Goal: Information Seeking & Learning: Learn about a topic

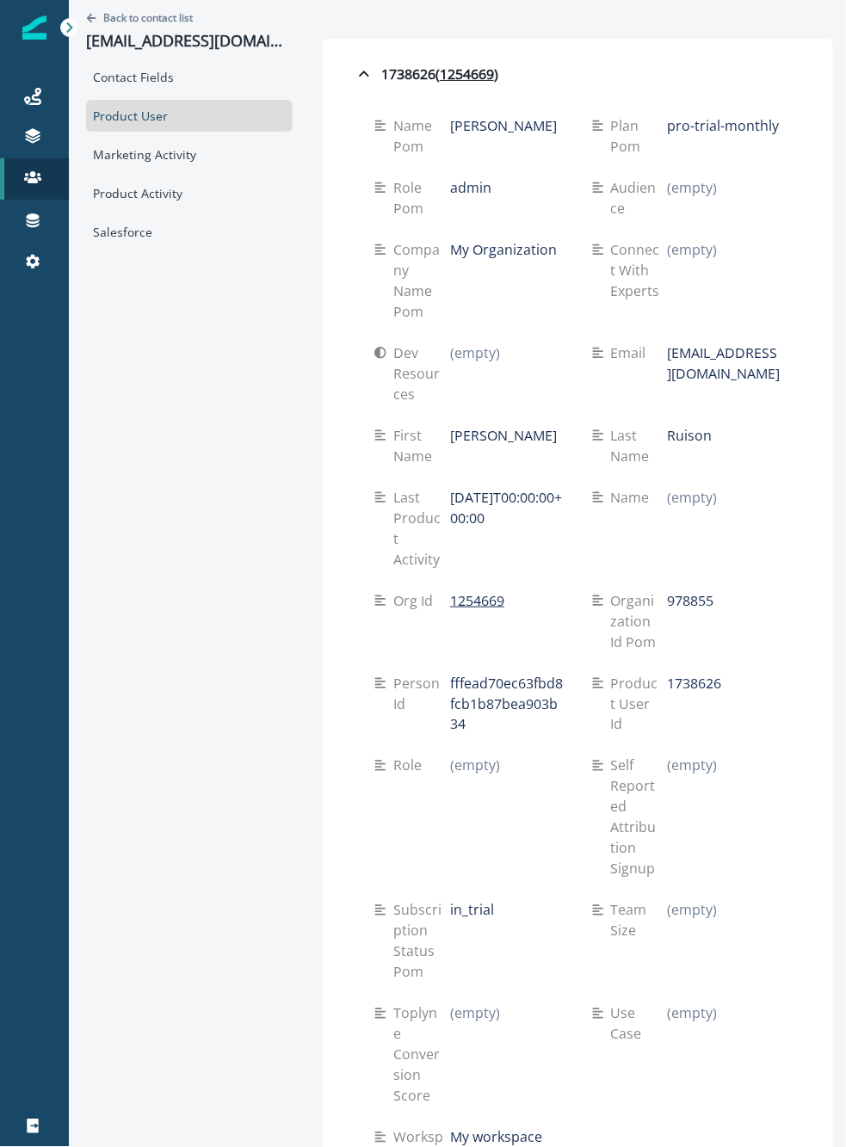
click at [174, 77] on div "Contact Fields" at bounding box center [189, 77] width 206 height 32
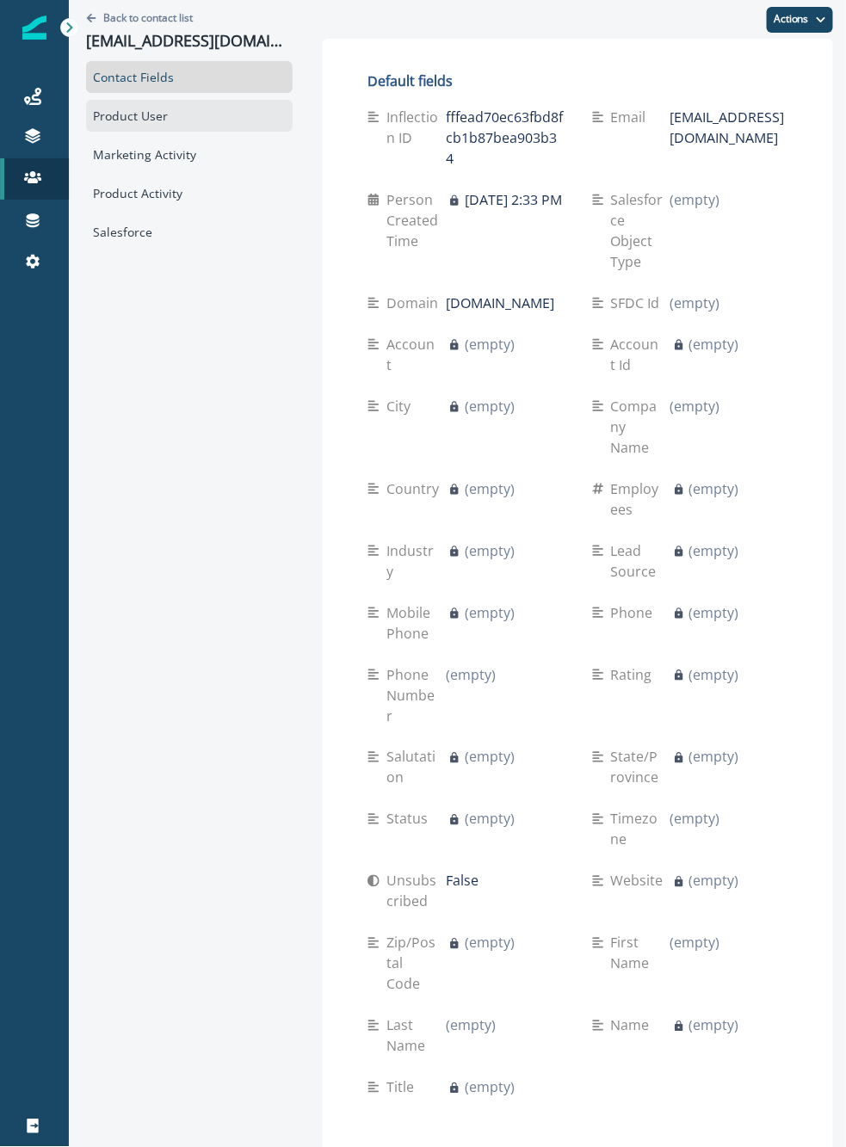
click at [175, 123] on div "Product User" at bounding box center [189, 116] width 206 height 32
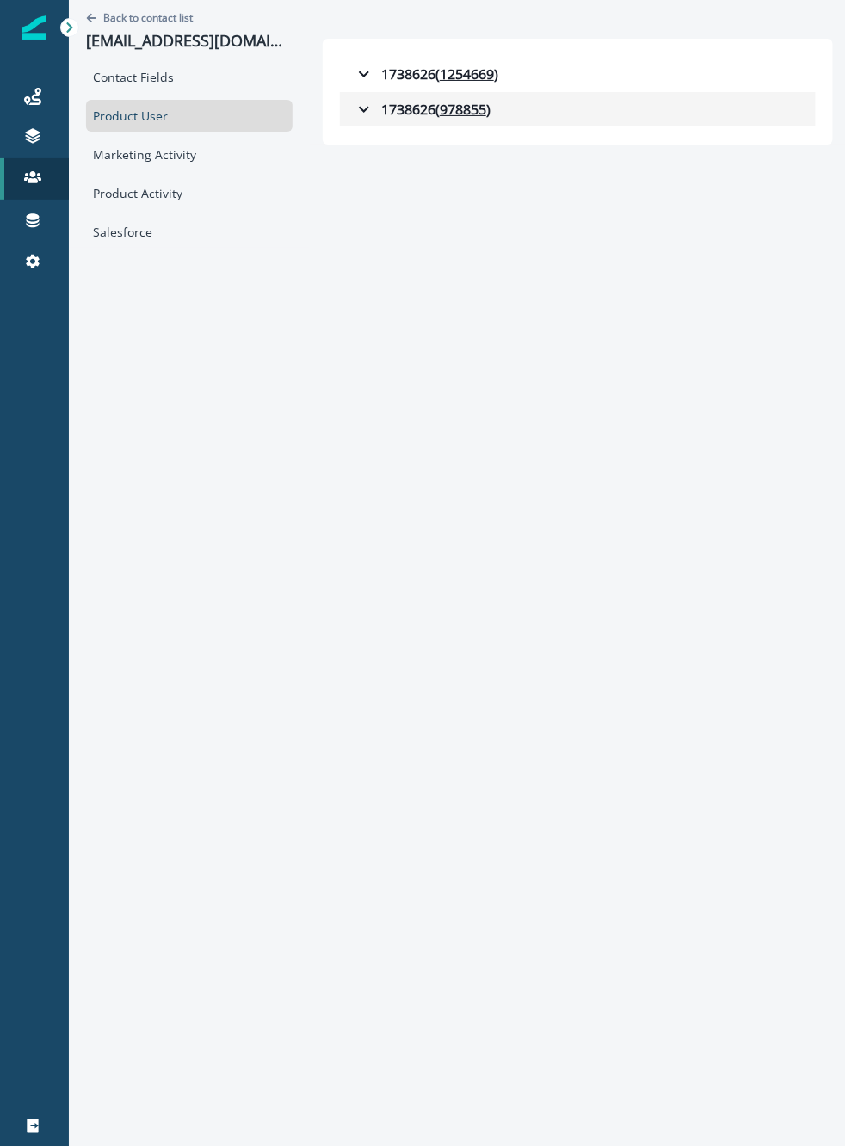
click at [361, 102] on div "1738626 ( 978855 )" at bounding box center [422, 109] width 137 height 21
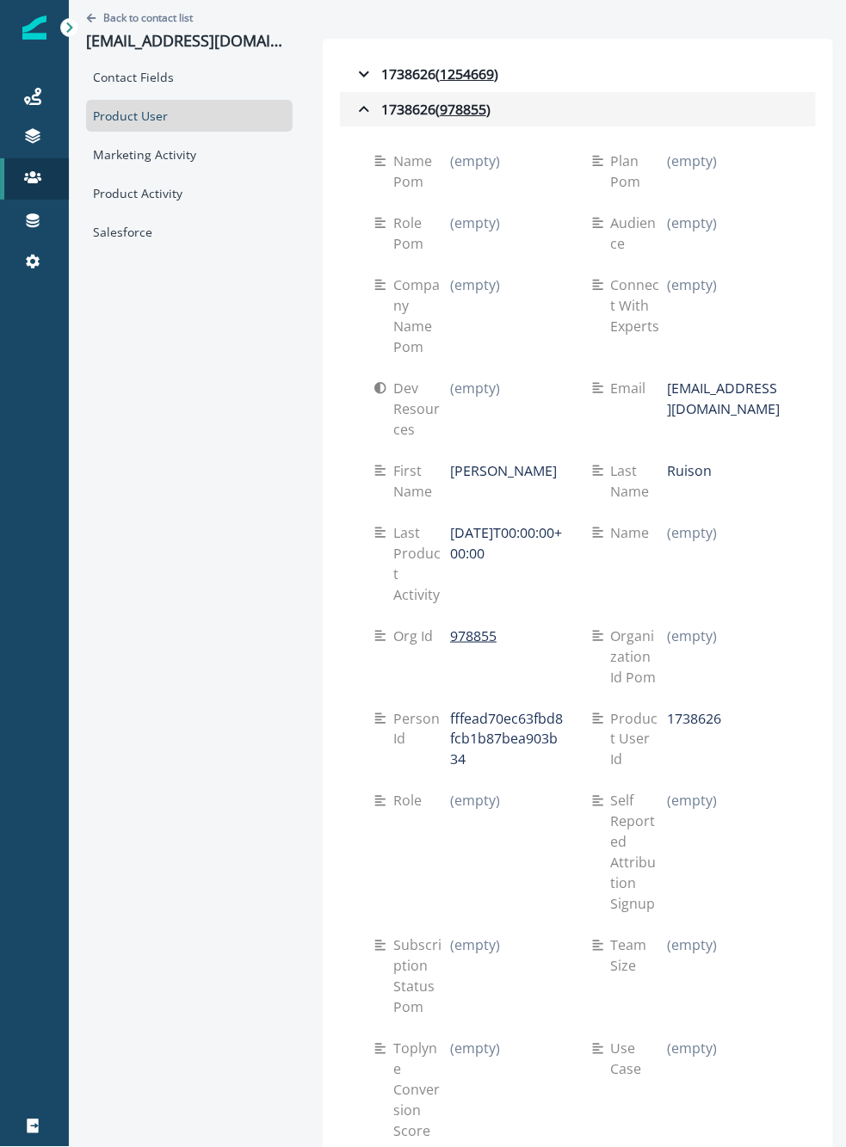
click at [354, 104] on icon "button" at bounding box center [364, 109] width 21 height 21
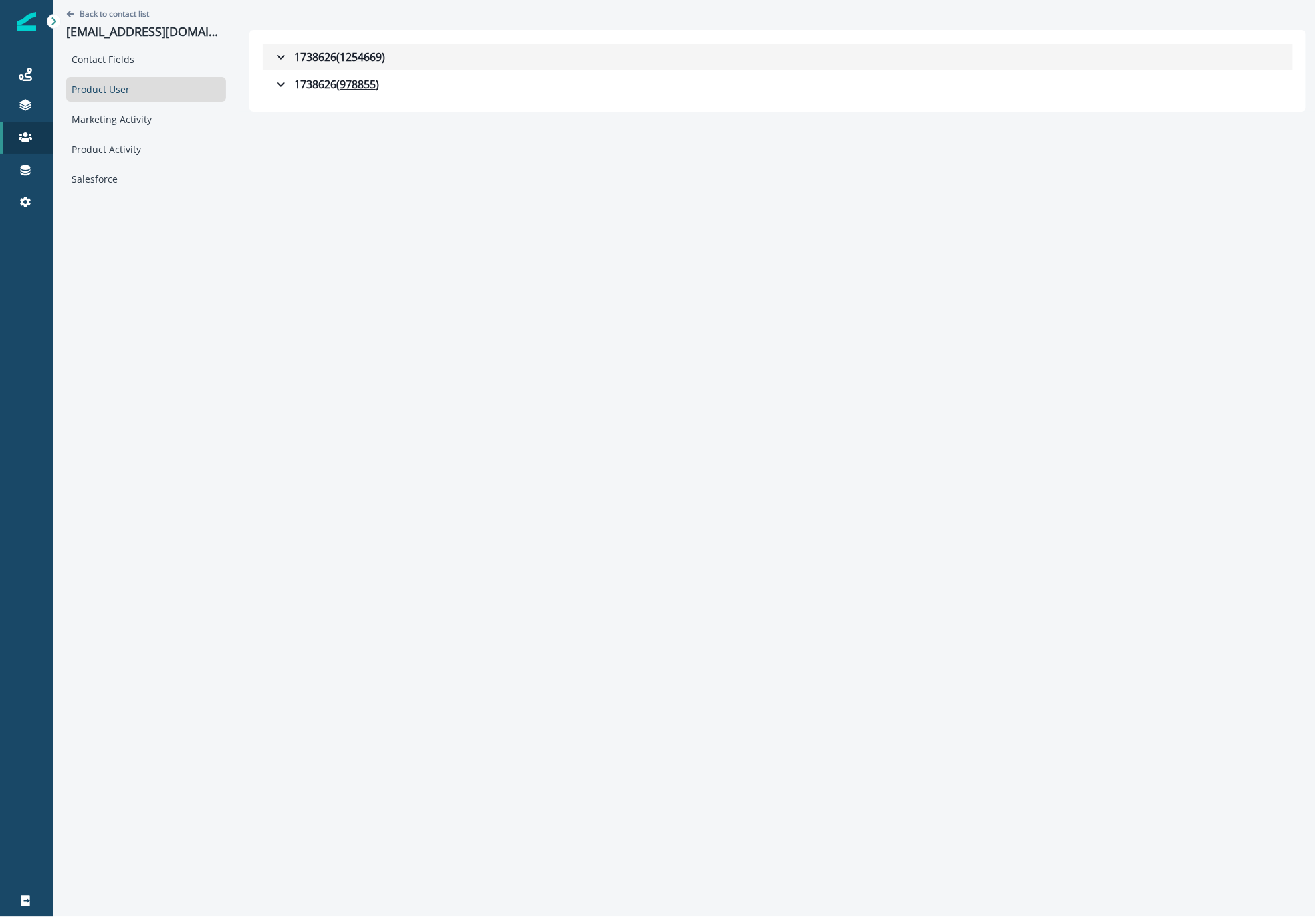
click at [281, 53] on div "1738626 ( 1254669 )" at bounding box center [329, 57] width 112 height 16
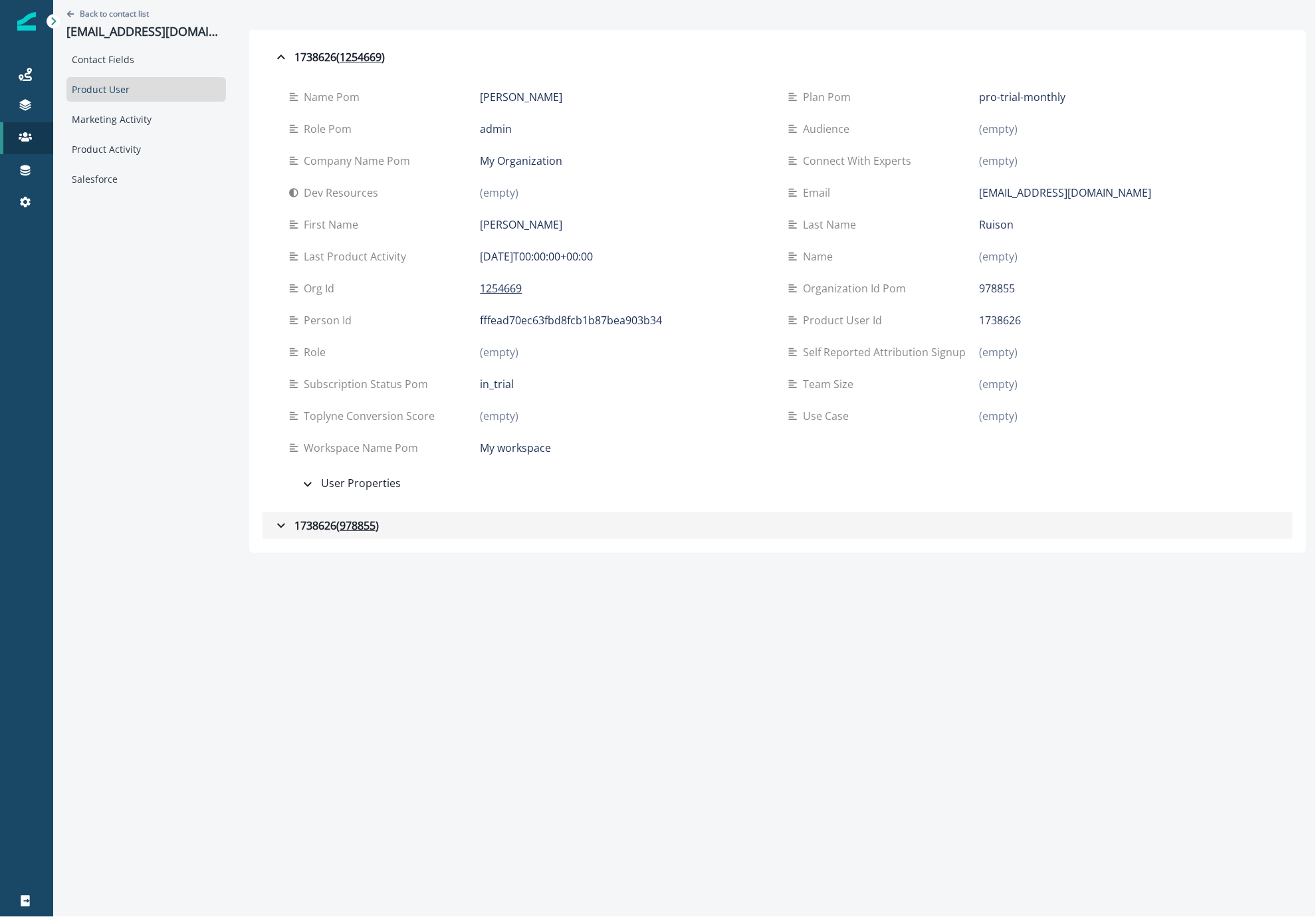
click at [287, 522] on div "1738626 ( 978855 )" at bounding box center [326, 525] width 106 height 16
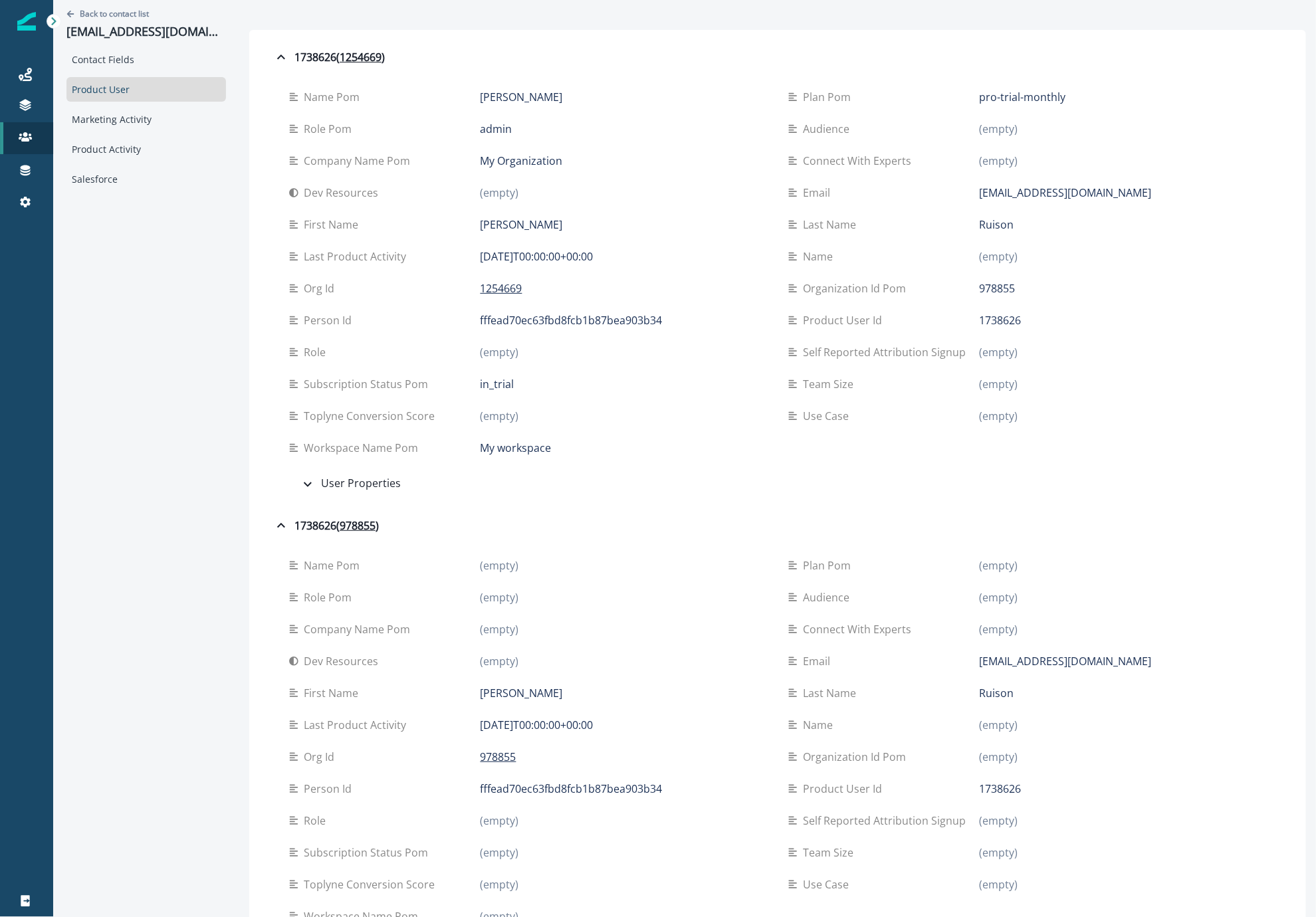
drag, startPoint x: 782, startPoint y: 92, endPoint x: 943, endPoint y: 92, distance: 161.0
click at [653, 92] on div "plan pom" at bounding box center [884, 97] width 192 height 16
click at [653, 131] on div "Audience" at bounding box center [884, 129] width 192 height 16
click at [291, 56] on div "1738626 ( 1254669 )" at bounding box center [329, 57] width 112 height 16
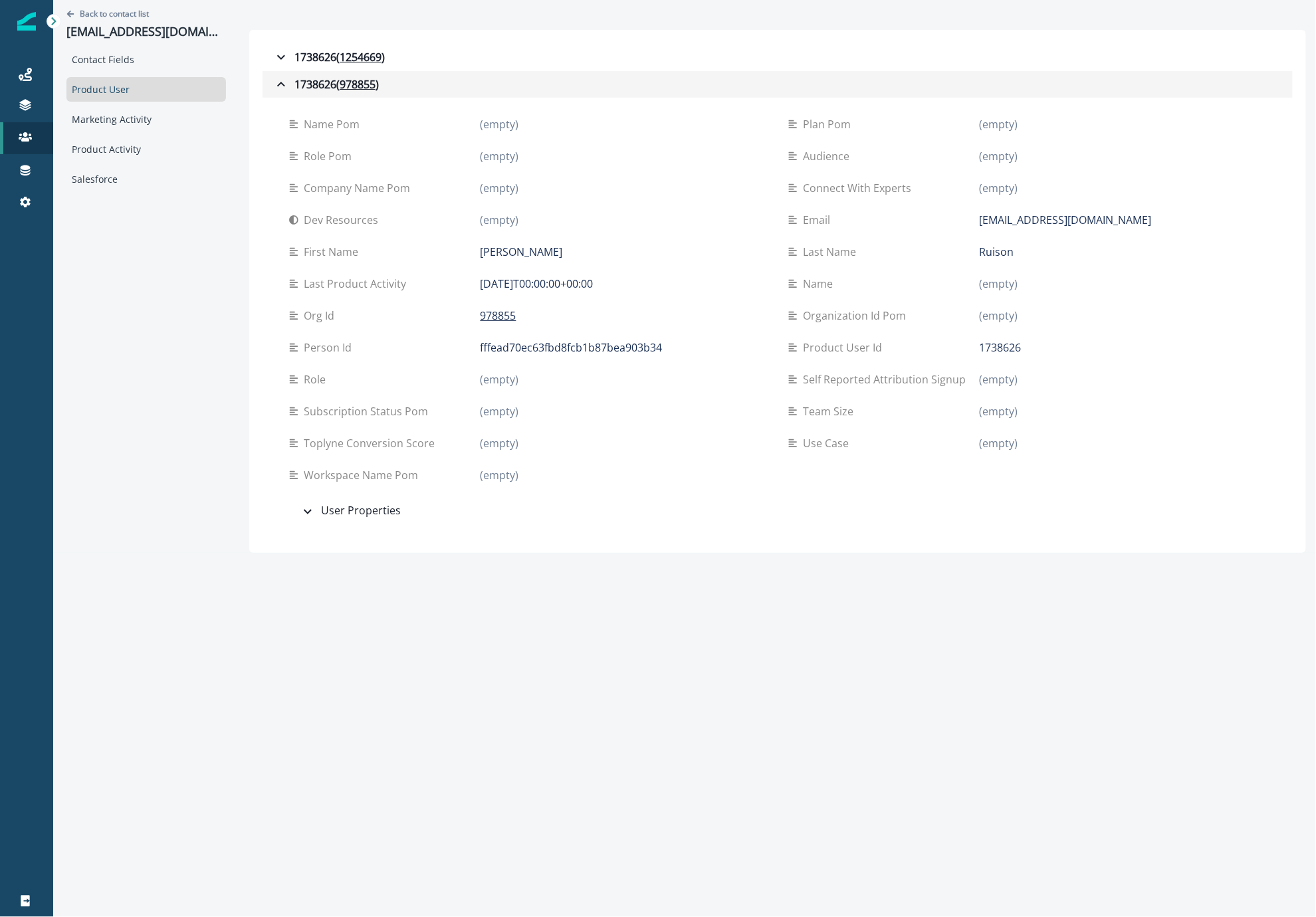
click at [293, 83] on div "1738626 ( 978855 )" at bounding box center [326, 84] width 106 height 16
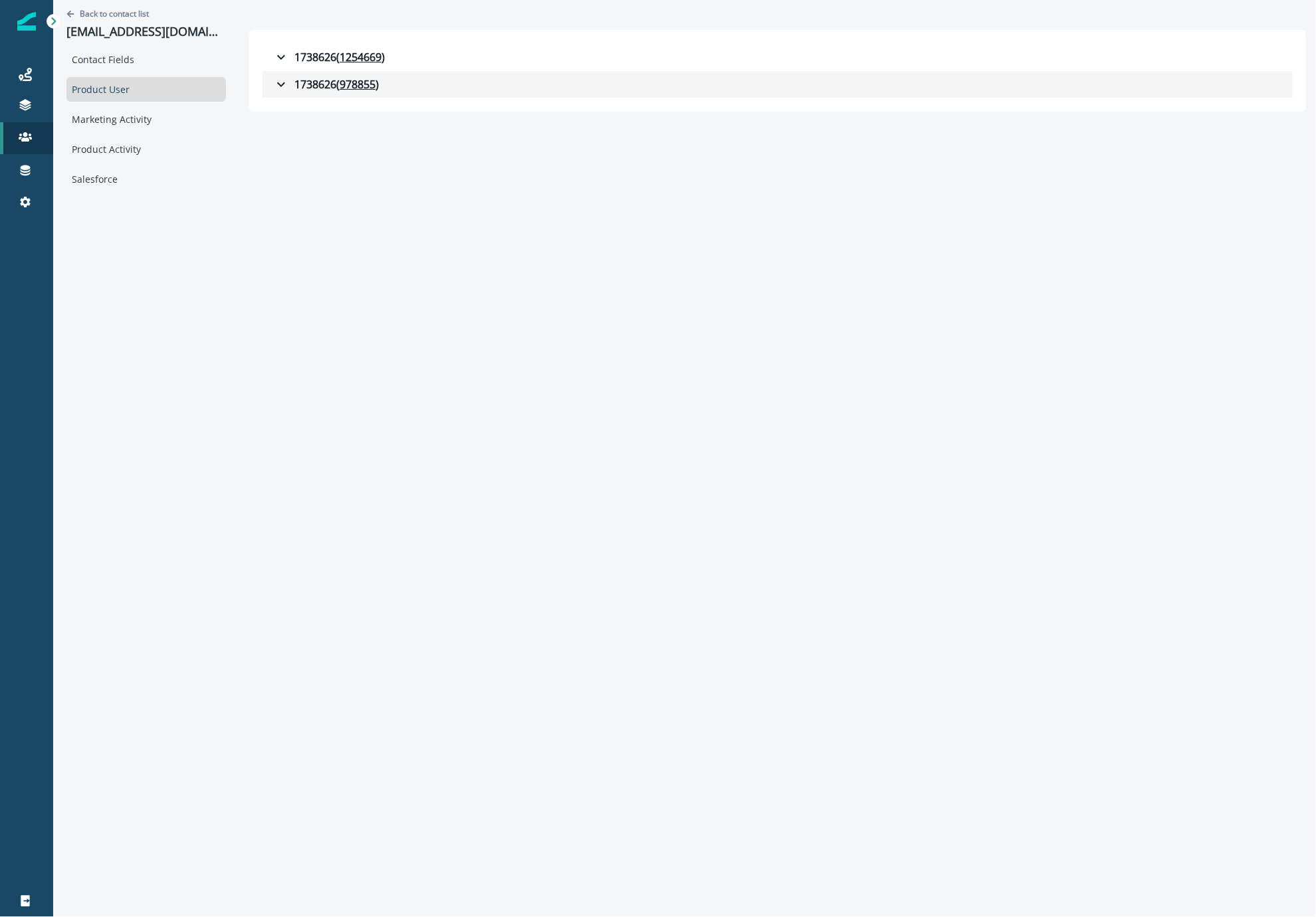
click at [293, 83] on div "1738626 ( 978855 )" at bounding box center [326, 84] width 106 height 16
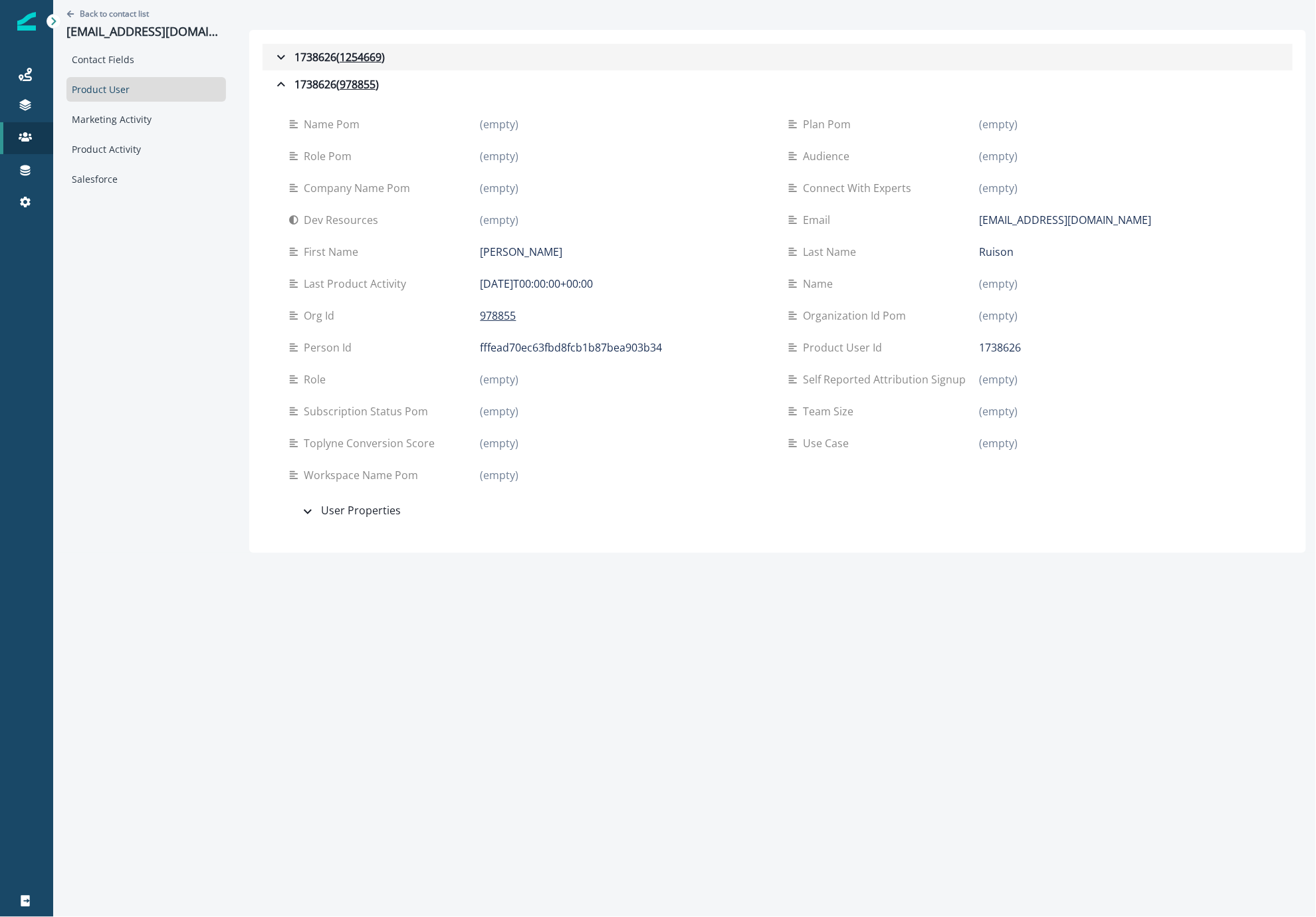
click at [300, 56] on div "1738626 ( 1254669 )" at bounding box center [329, 57] width 112 height 16
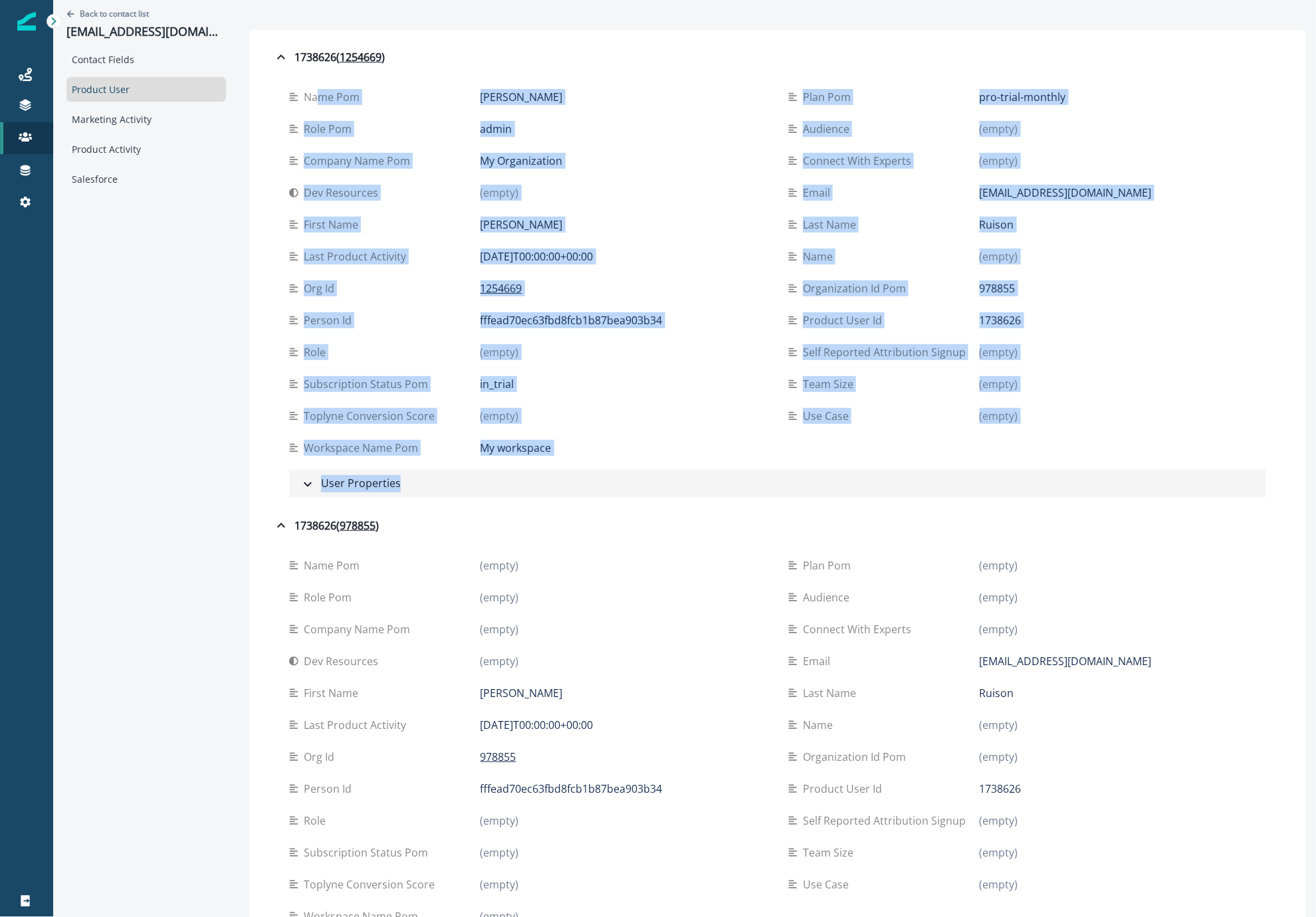
drag, startPoint x: 256, startPoint y: 86, endPoint x: 622, endPoint y: 477, distance: 535.6
click at [629, 477] on div "name pom [PERSON_NAME] plan pom pro-trial-monthly role pom admin Audience (empt…" at bounding box center [778, 290] width 1030 height 441
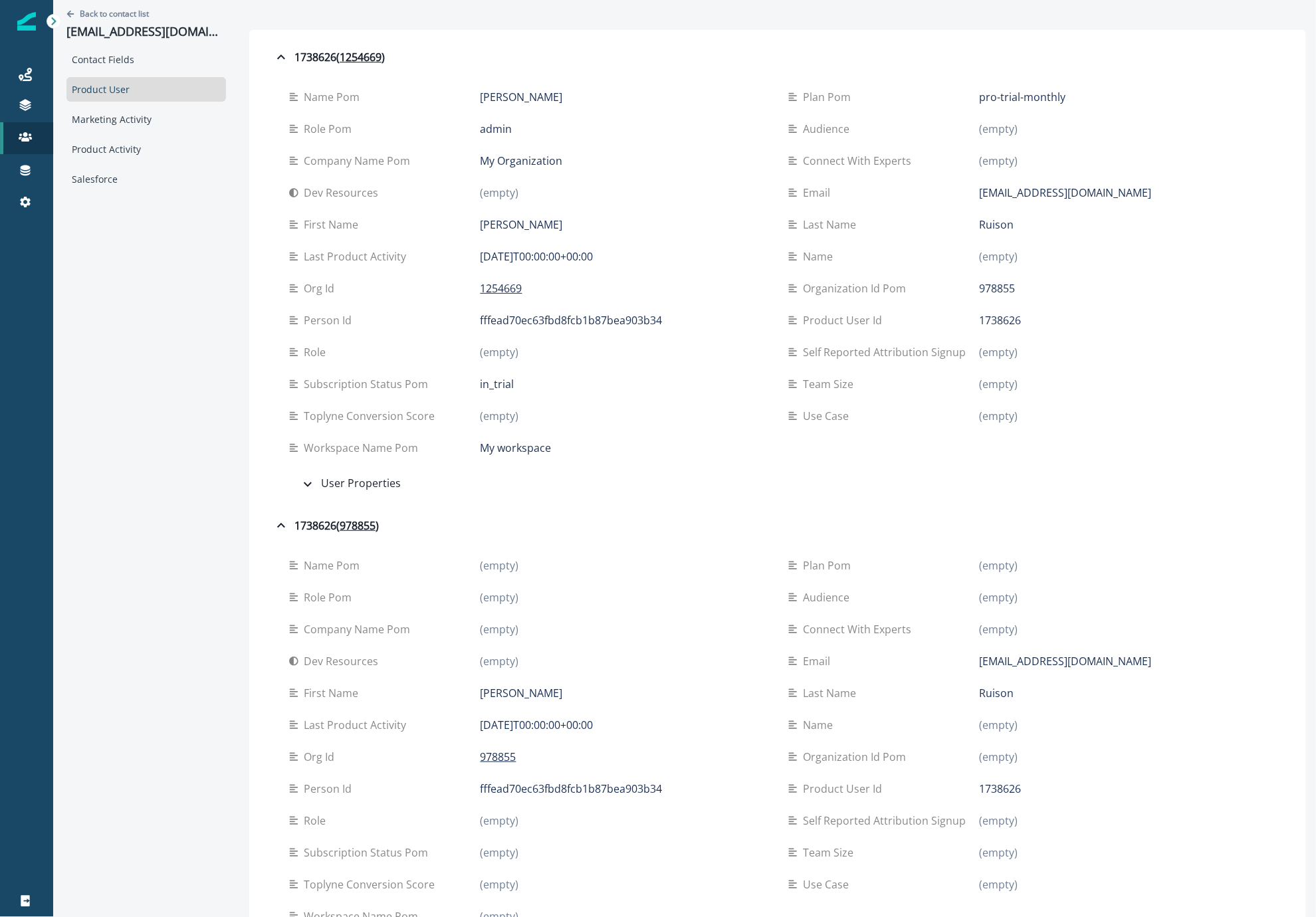
click at [650, 441] on div "My workspace" at bounding box center [623, 448] width 287 height 16
click at [273, 59] on icon "button" at bounding box center [281, 57] width 16 height 16
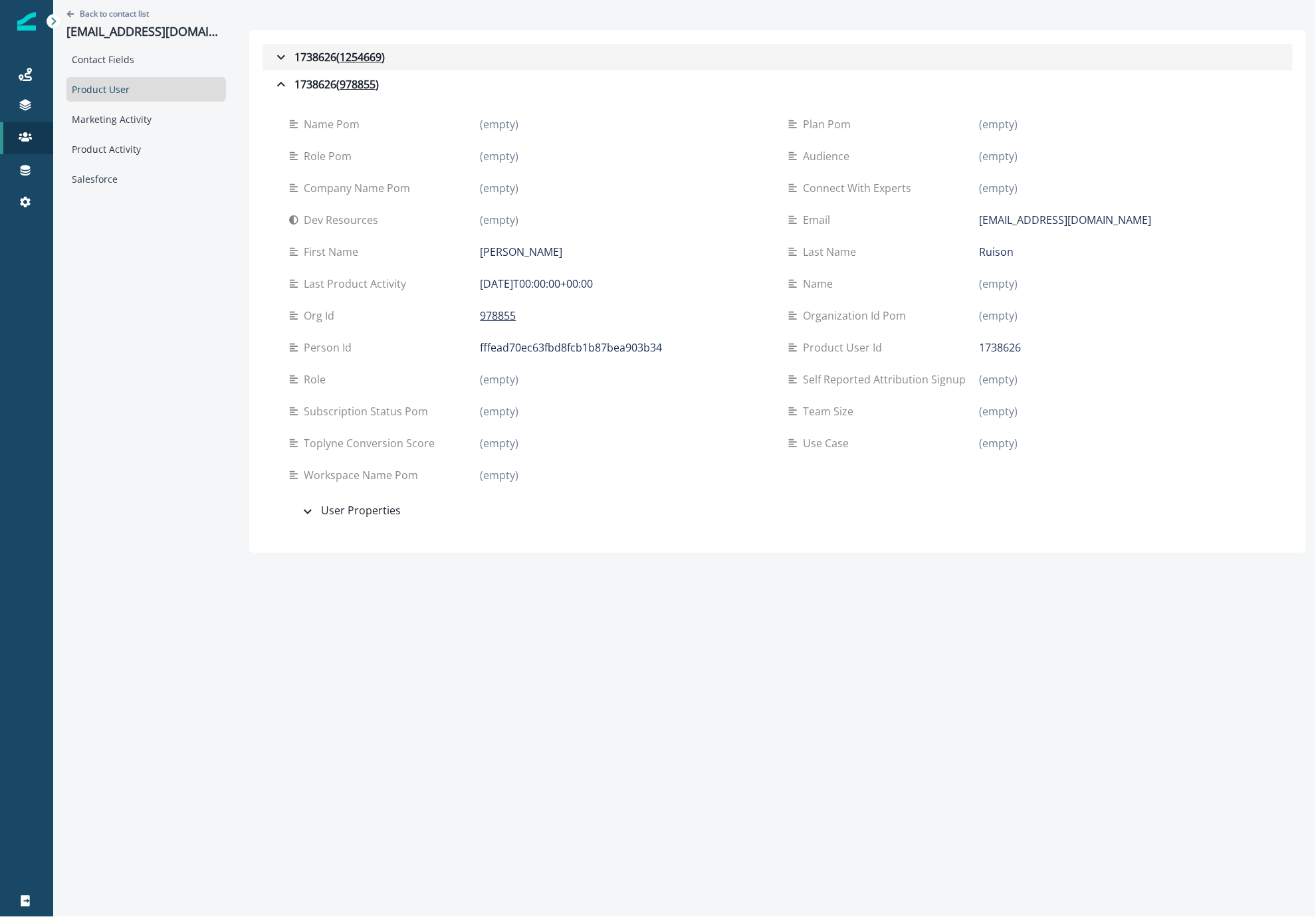
click at [273, 59] on icon "button" at bounding box center [281, 57] width 16 height 16
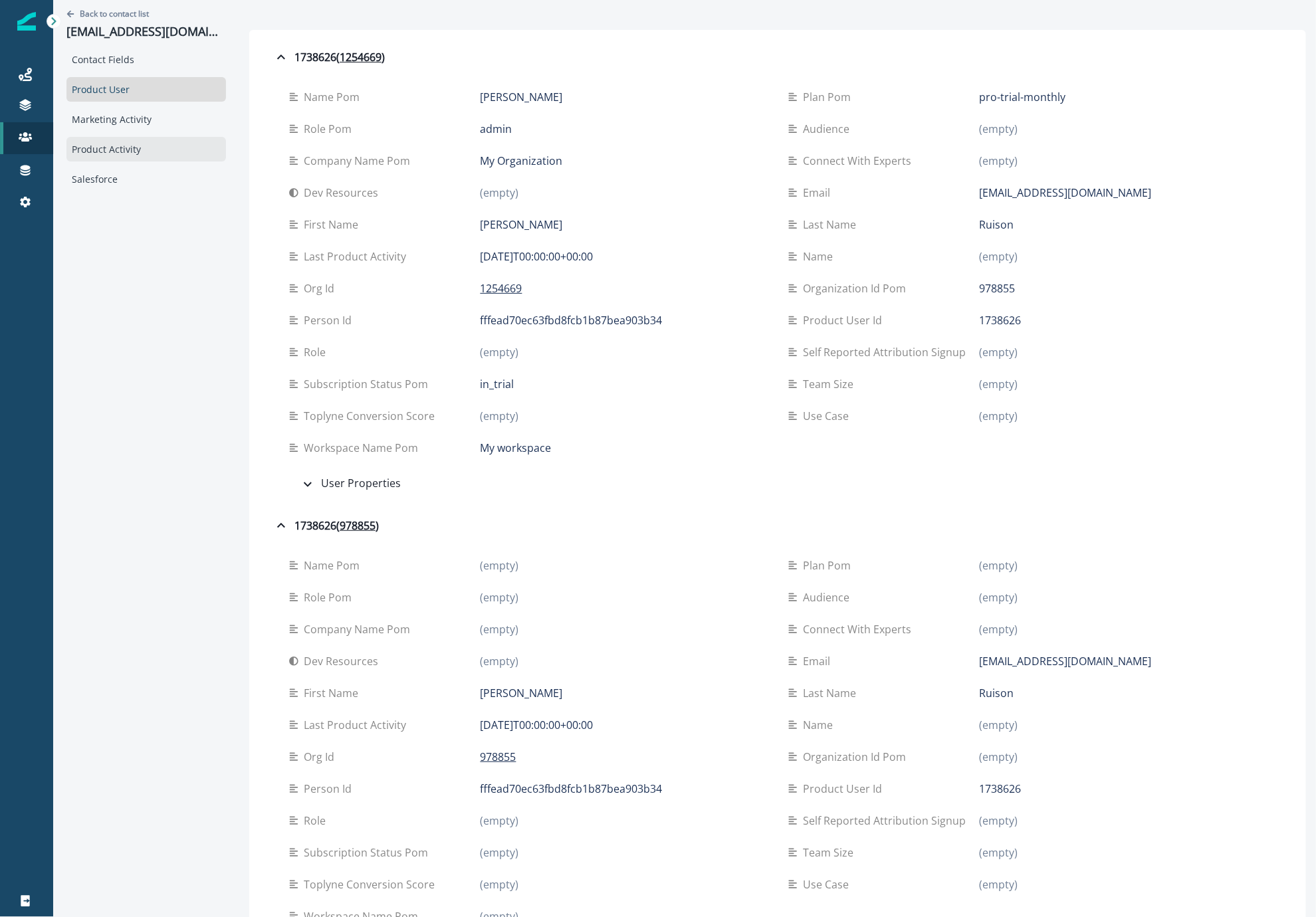
click at [121, 147] on div "Product Activity" at bounding box center [146, 149] width 159 height 25
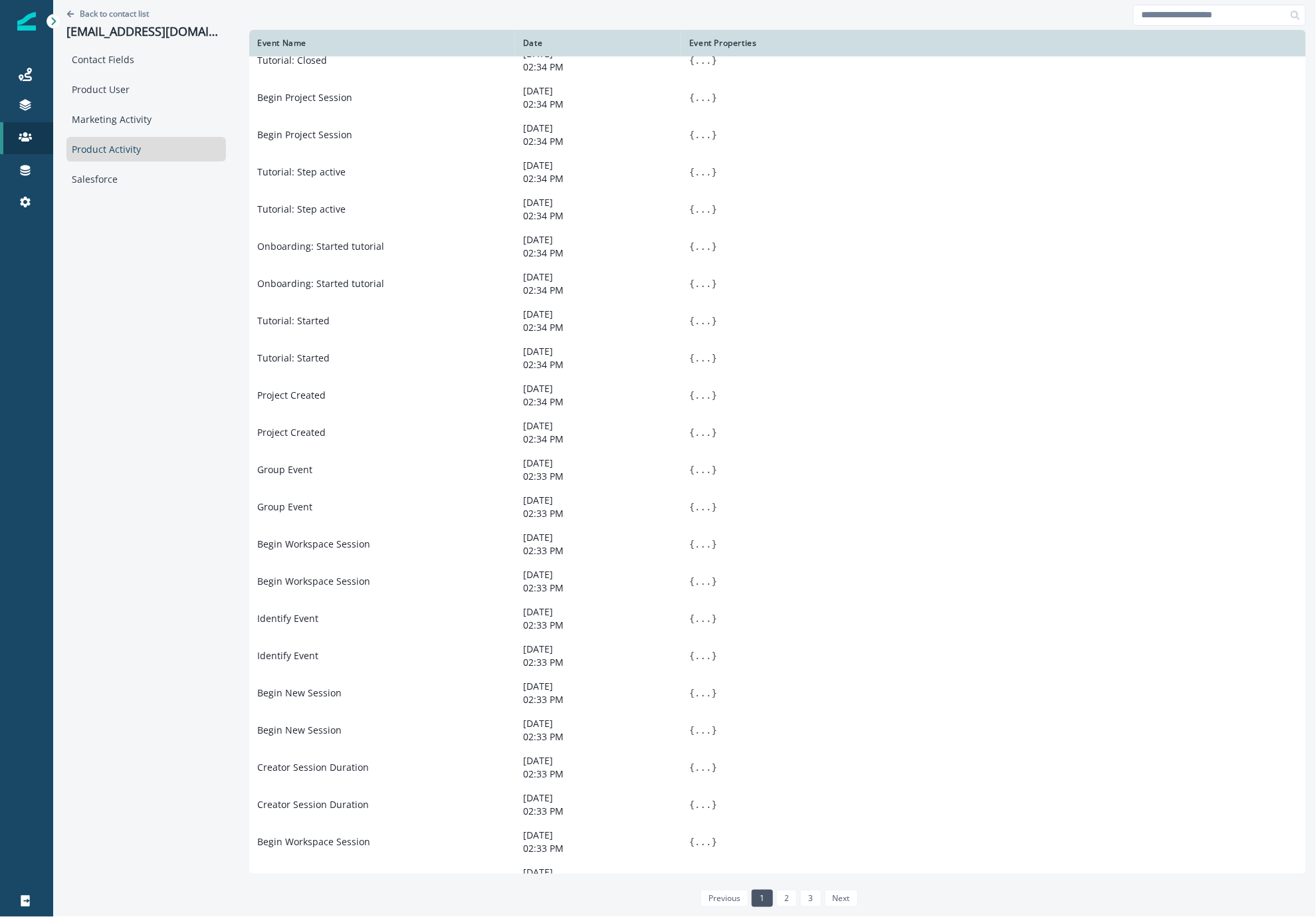
scroll to position [313, 0]
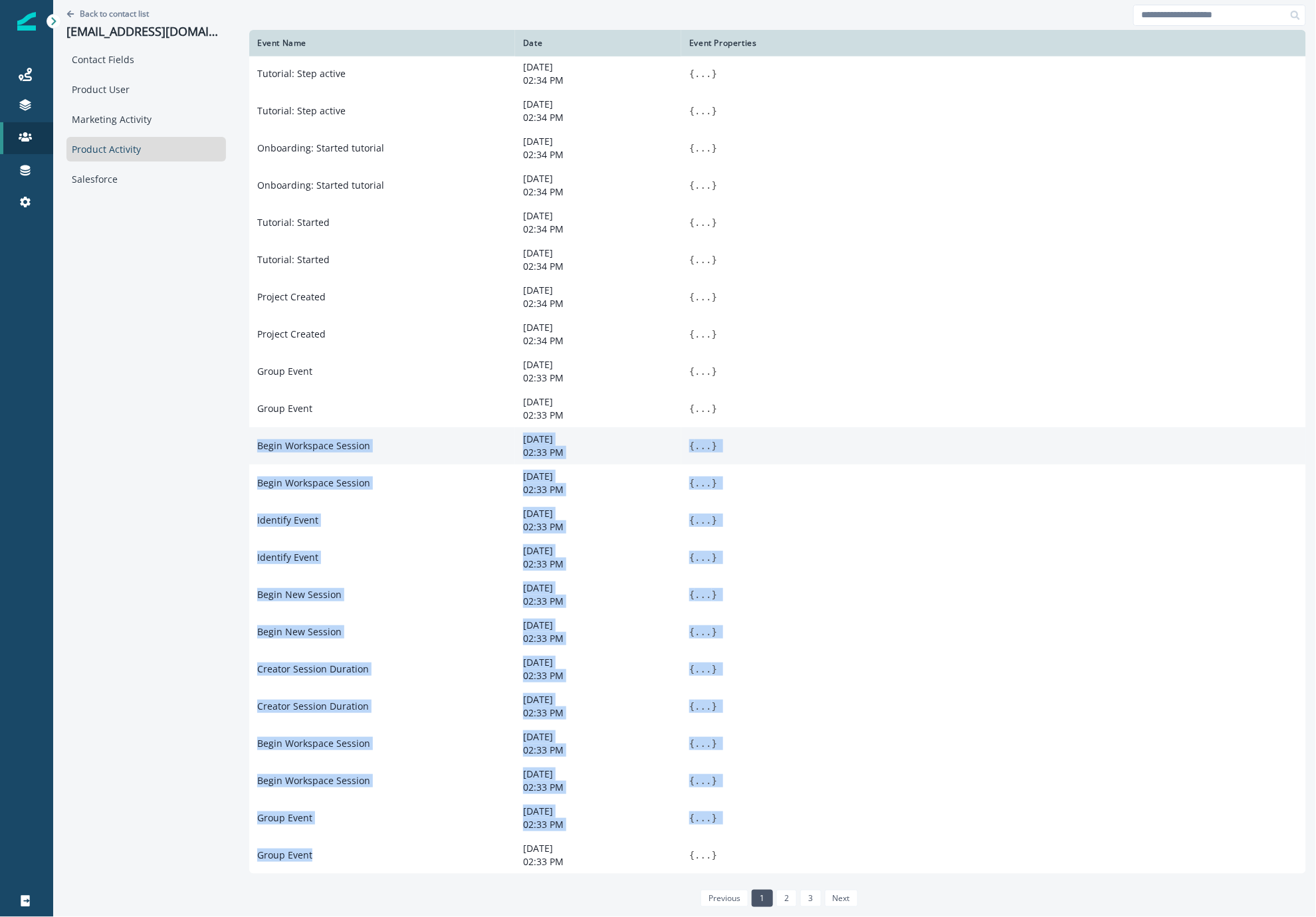
drag, startPoint x: 345, startPoint y: 872, endPoint x: 344, endPoint y: 426, distance: 446.0
click at [344, 426] on tbody "CMS - Agent Created [DATE] 02:35 PM { ... } CMS - Agent Created [DATE] 02:35 PM…" at bounding box center [778, 315] width 1057 height 1116
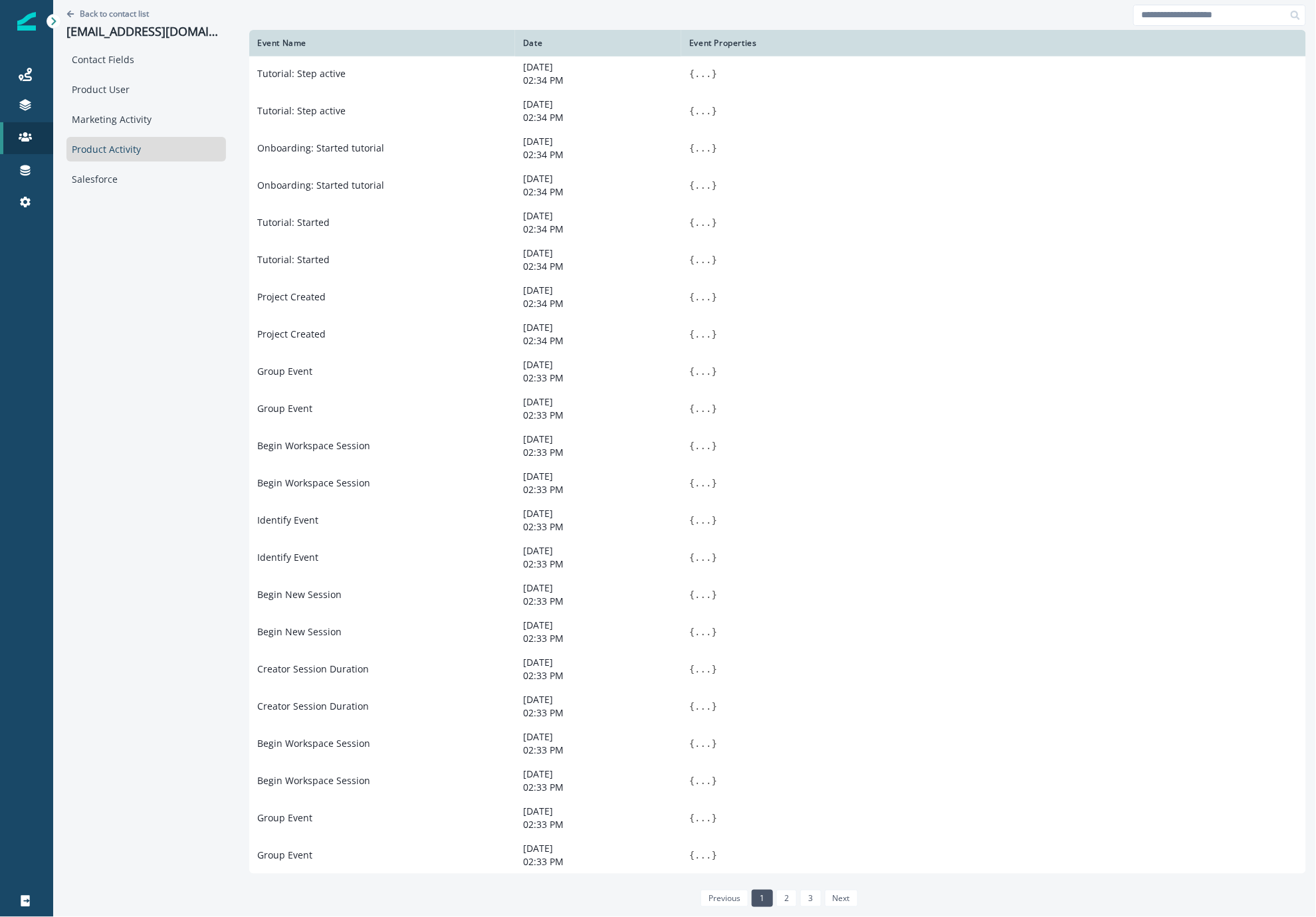
click at [239, 525] on div "Event Name Date Event Properties CMS - Agent Created [DATE] 02:35 PM { ... } CM…" at bounding box center [778, 457] width 1077 height 914
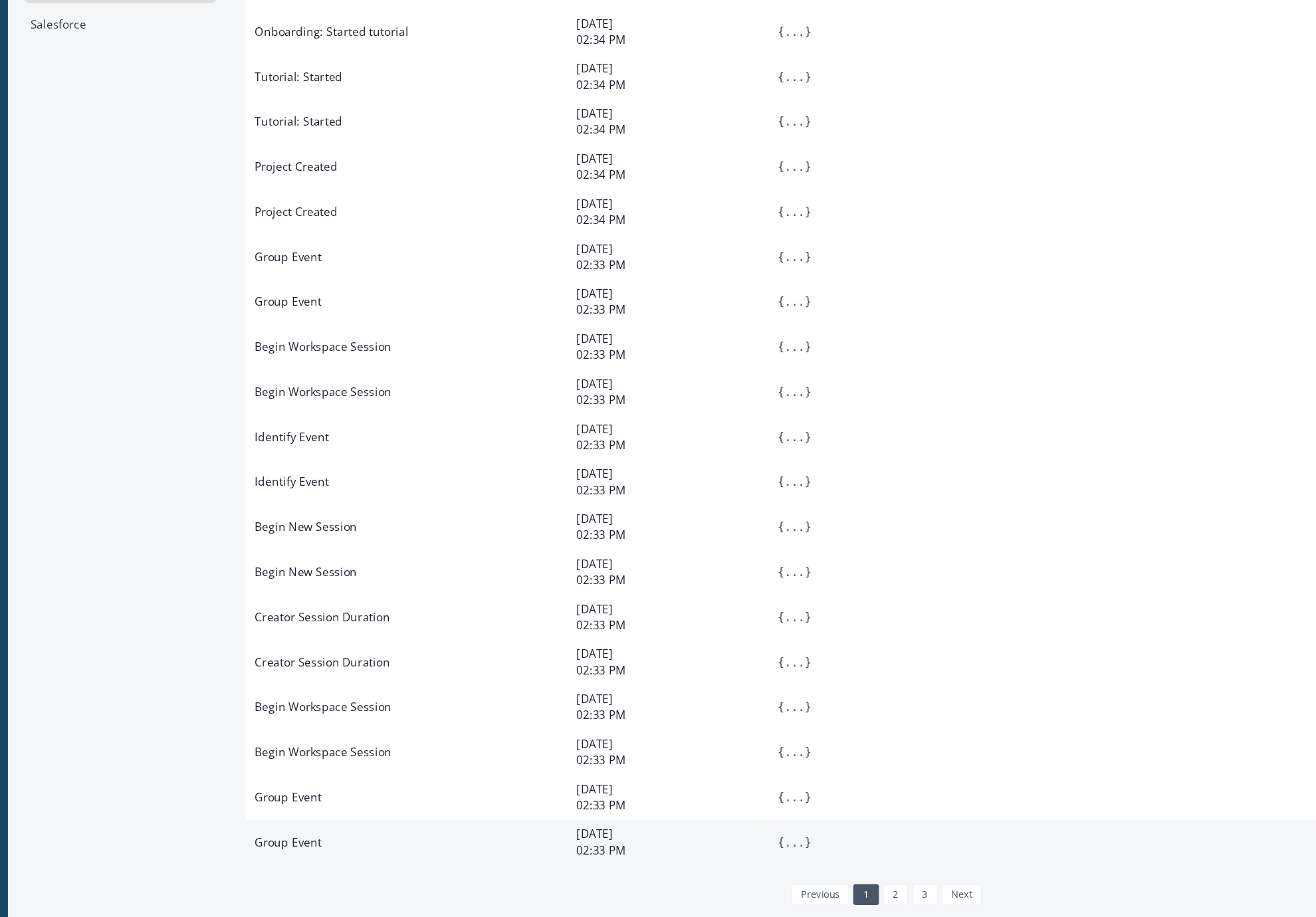
click at [273, 858] on td "Group Event" at bounding box center [382, 855] width 266 height 37
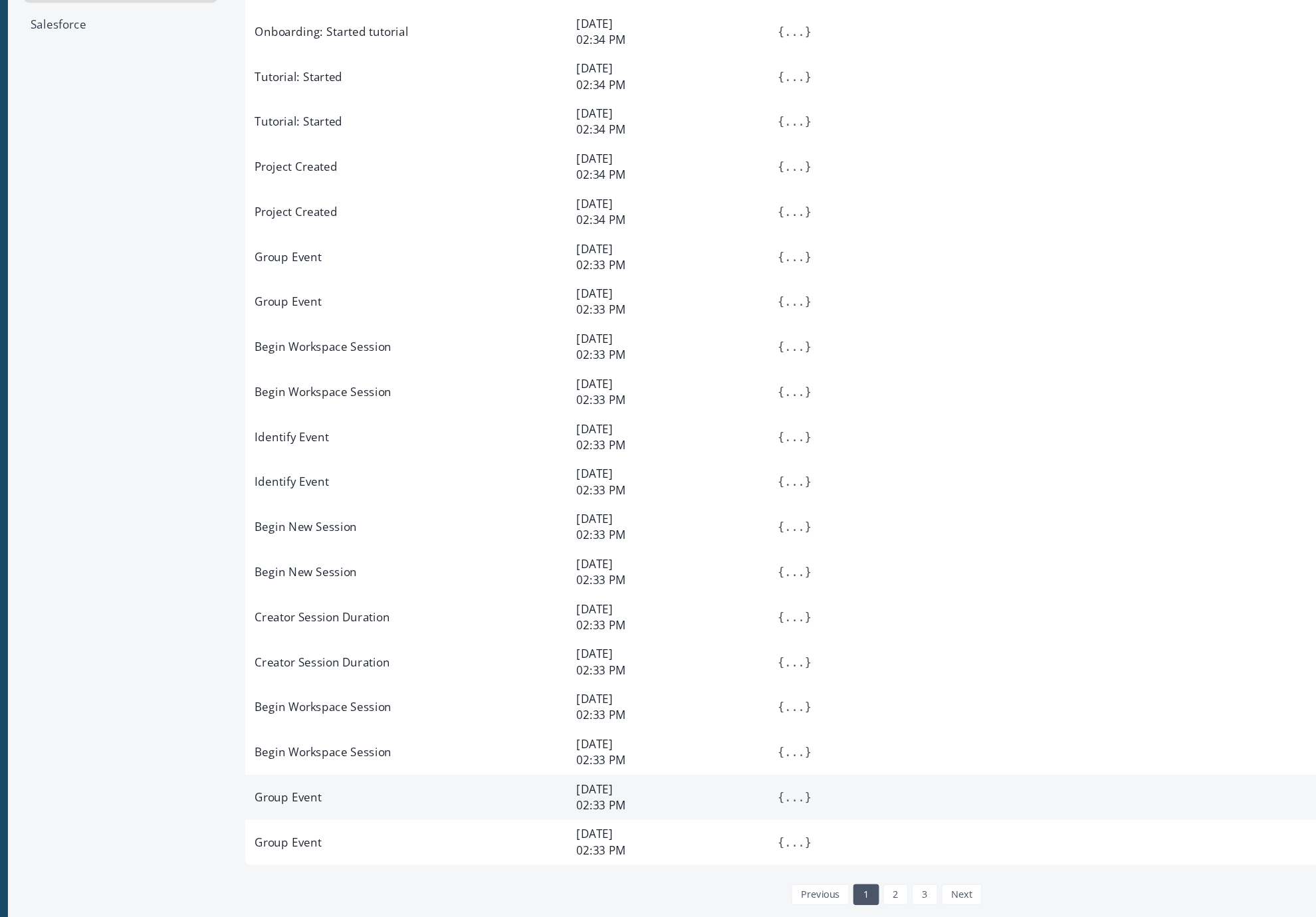
click at [389, 811] on td "Group Event" at bounding box center [382, 818] width 266 height 37
click at [653, 818] on button "..." at bounding box center [703, 818] width 17 height 13
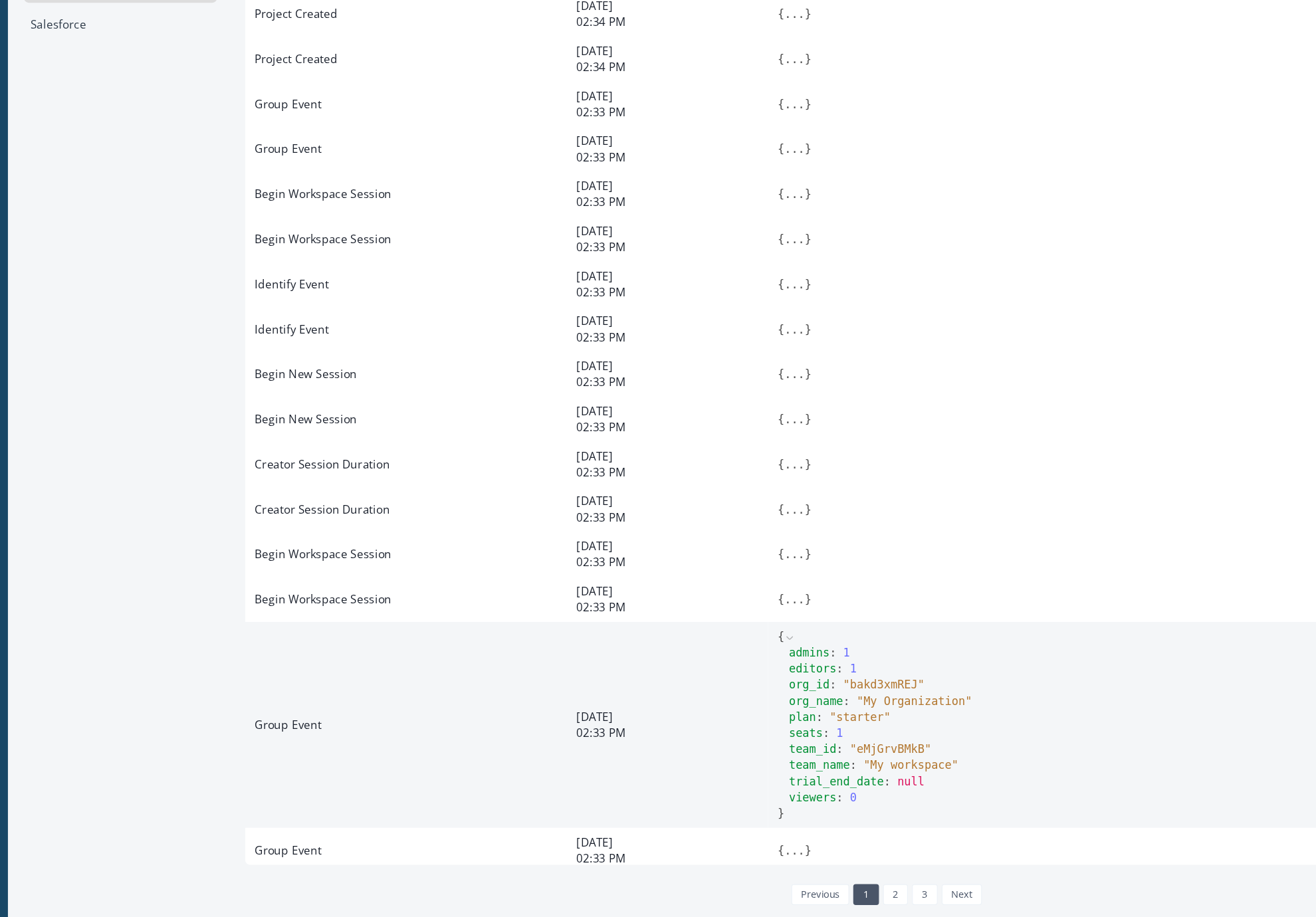
scroll to position [446, 0]
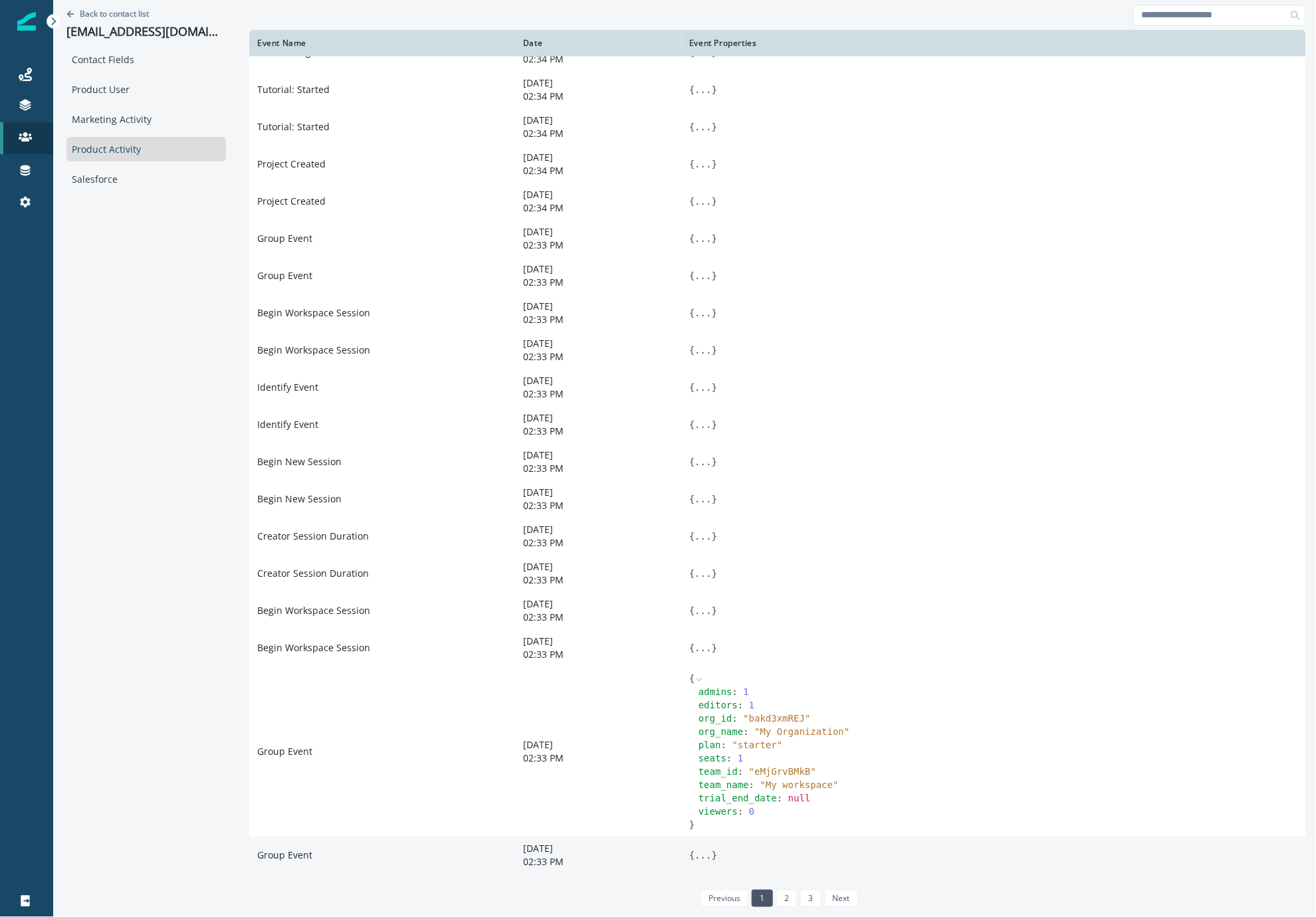
click at [653, 853] on button "..." at bounding box center [703, 855] width 17 height 13
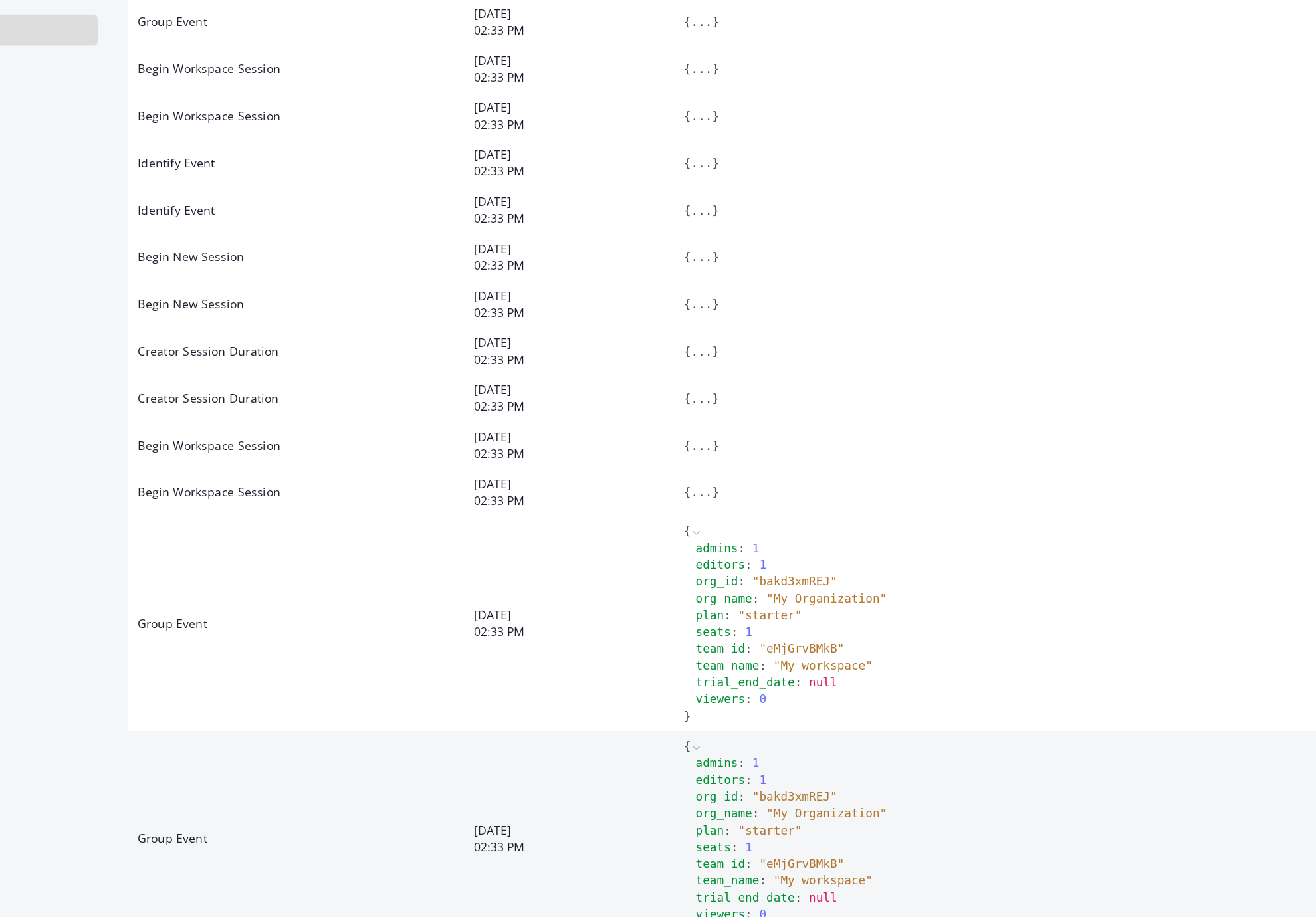
scroll to position [0, 0]
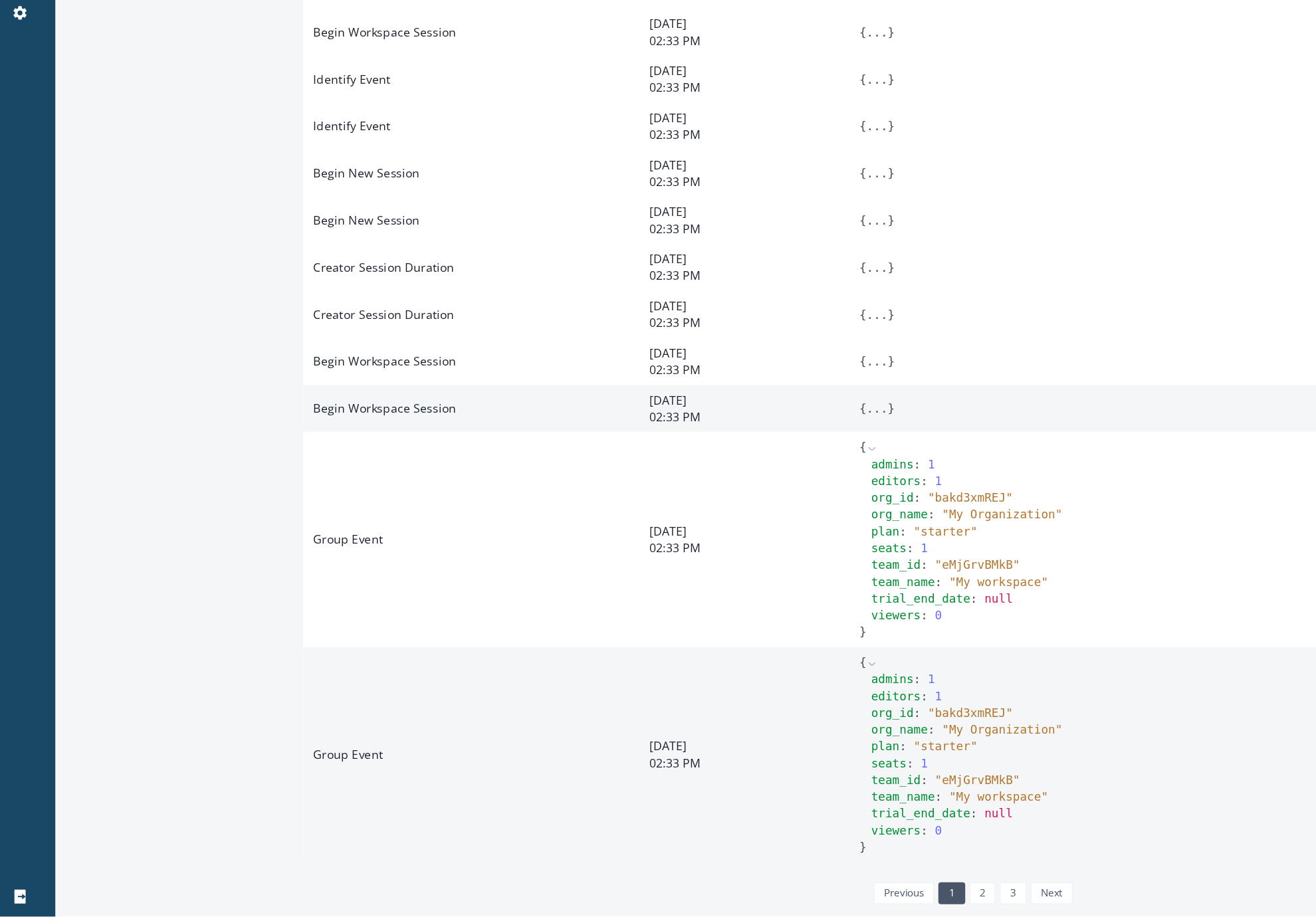
click at [653, 515] on button "..." at bounding box center [703, 515] width 17 height 13
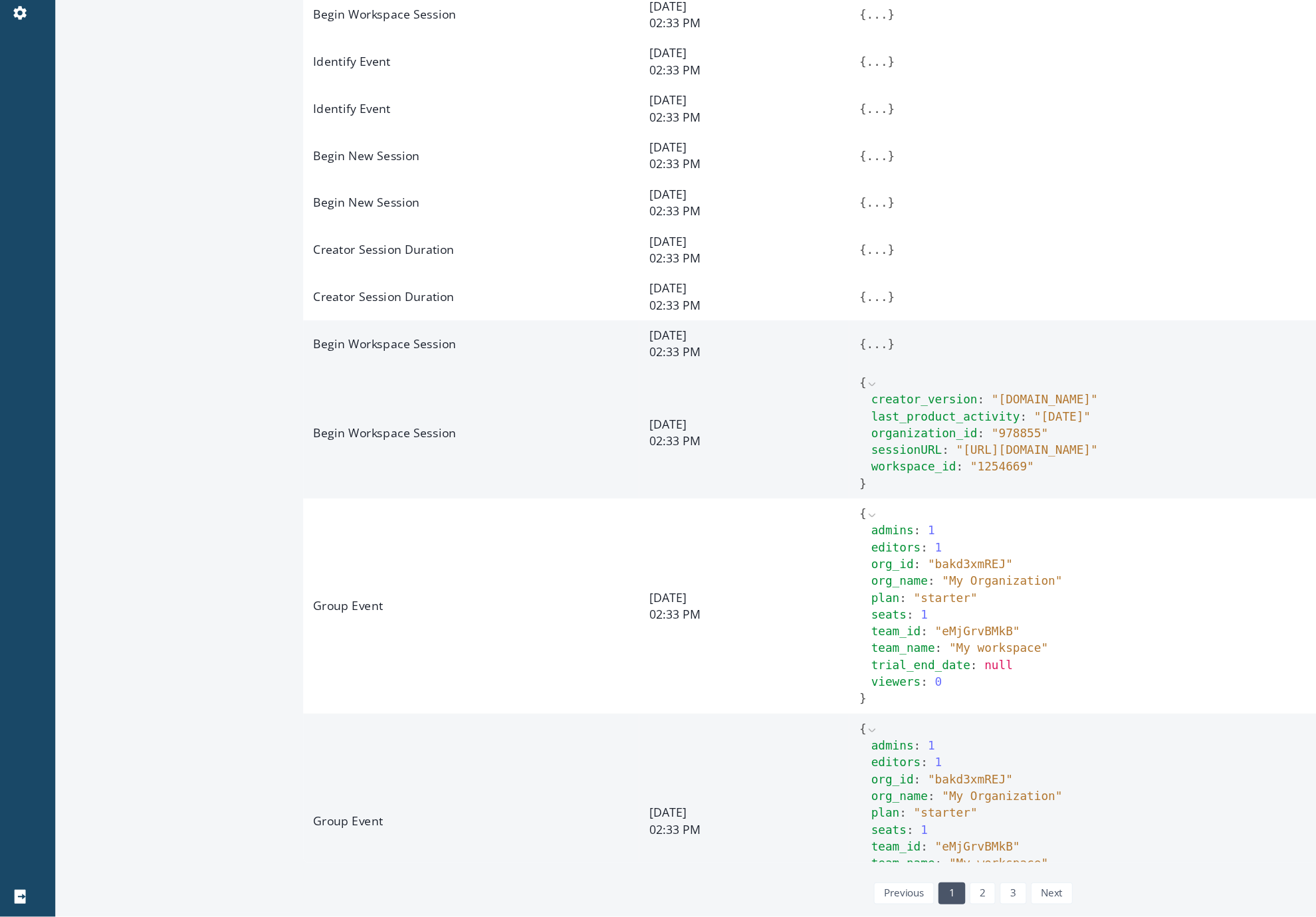
click at [653, 470] on button "..." at bounding box center [703, 464] width 17 height 13
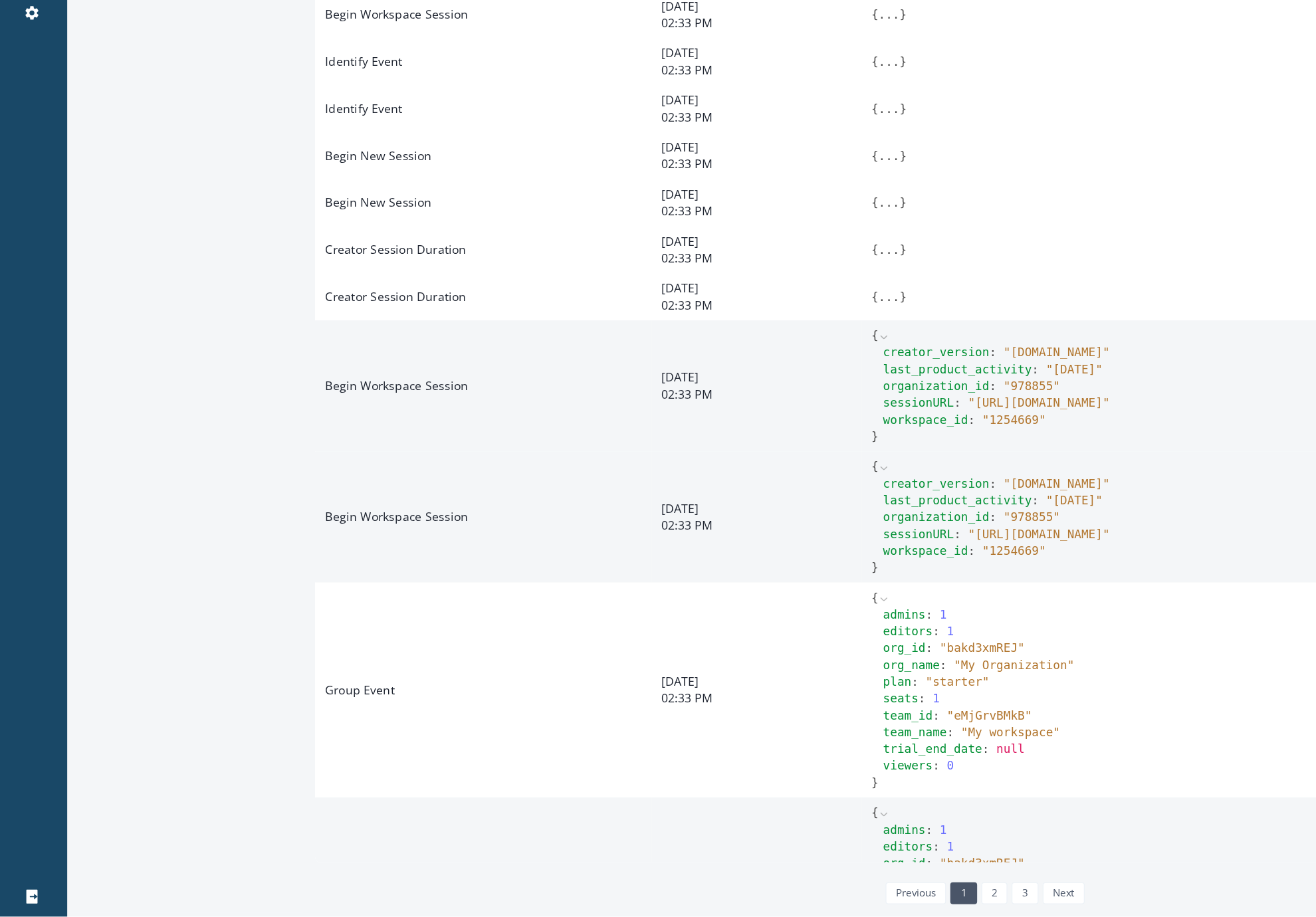
click at [653, 463] on span at bounding box center [699, 457] width 9 height 11
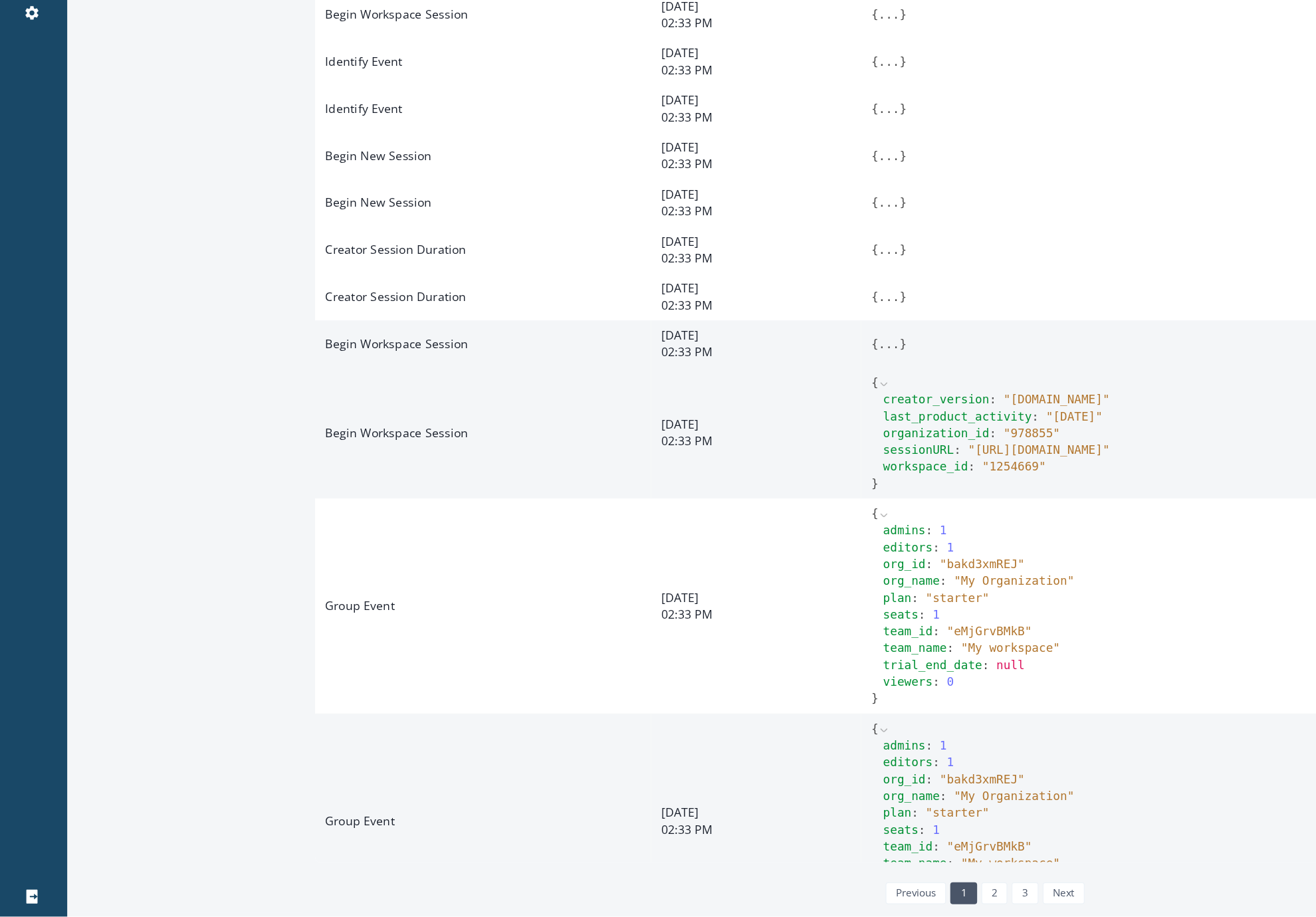
click at [653, 501] on icon at bounding box center [699, 496] width 9 height 9
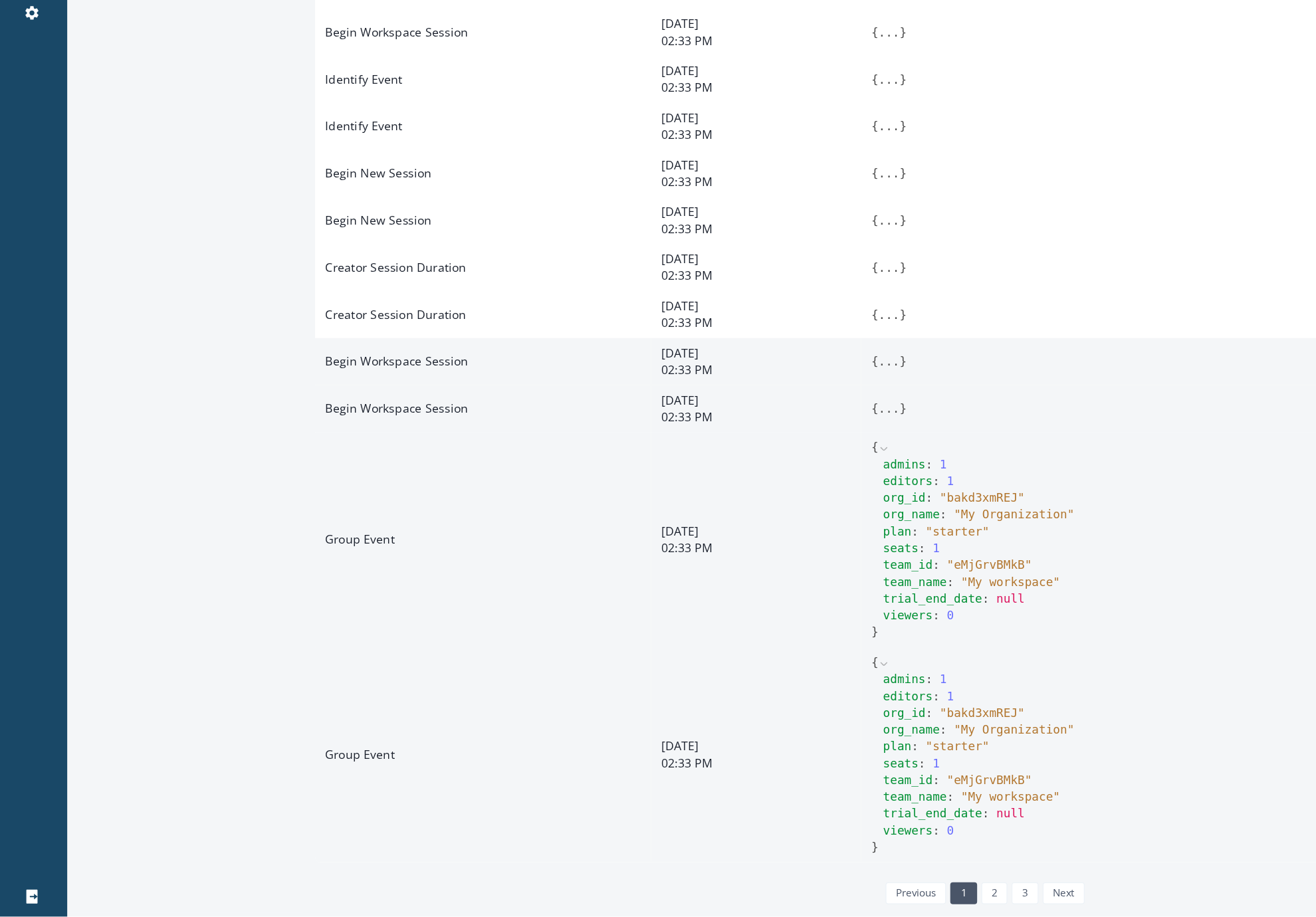
click at [653, 545] on icon at bounding box center [699, 547] width 9 height 9
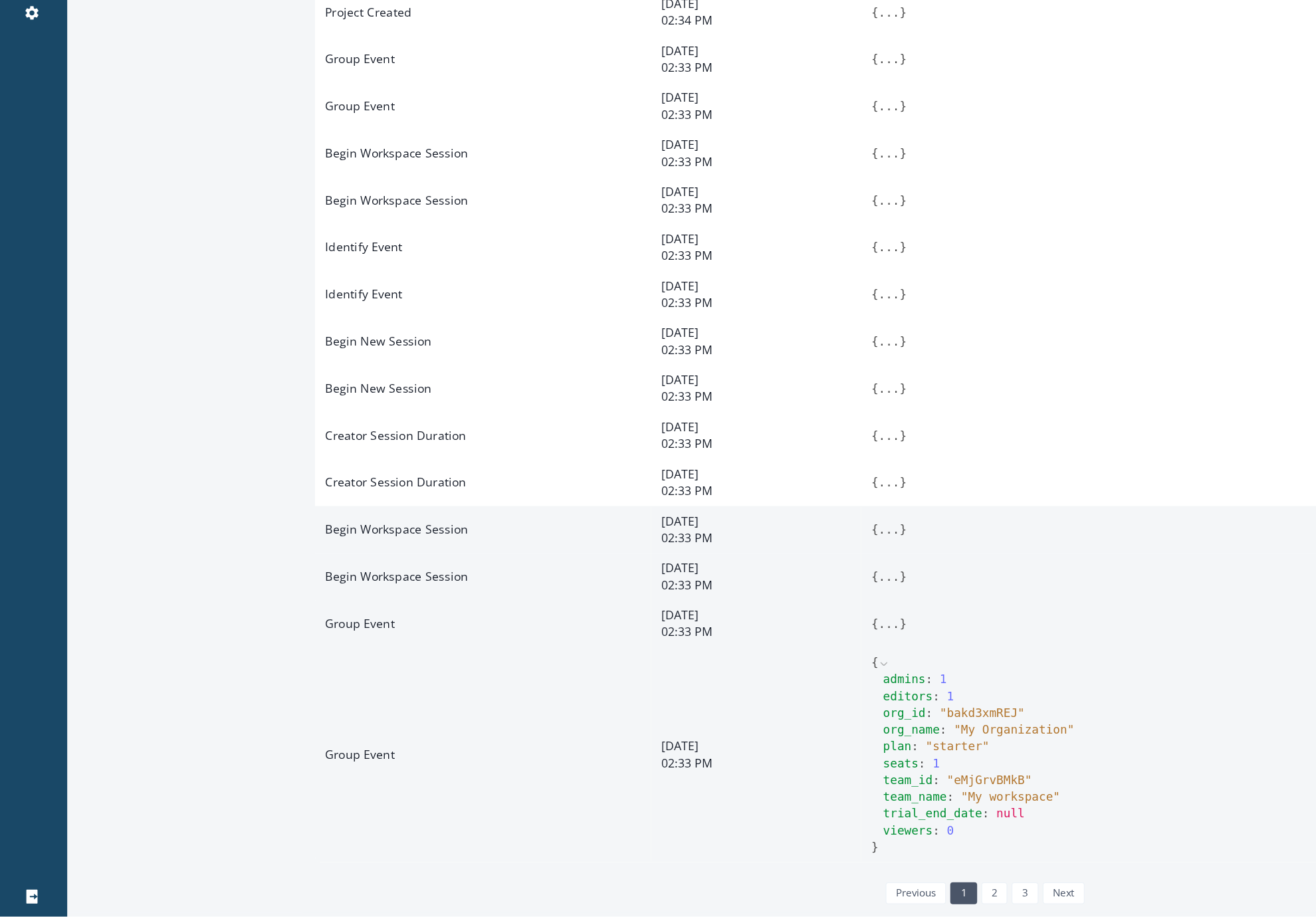
click at [653, 718] on icon at bounding box center [699, 717] width 9 height 9
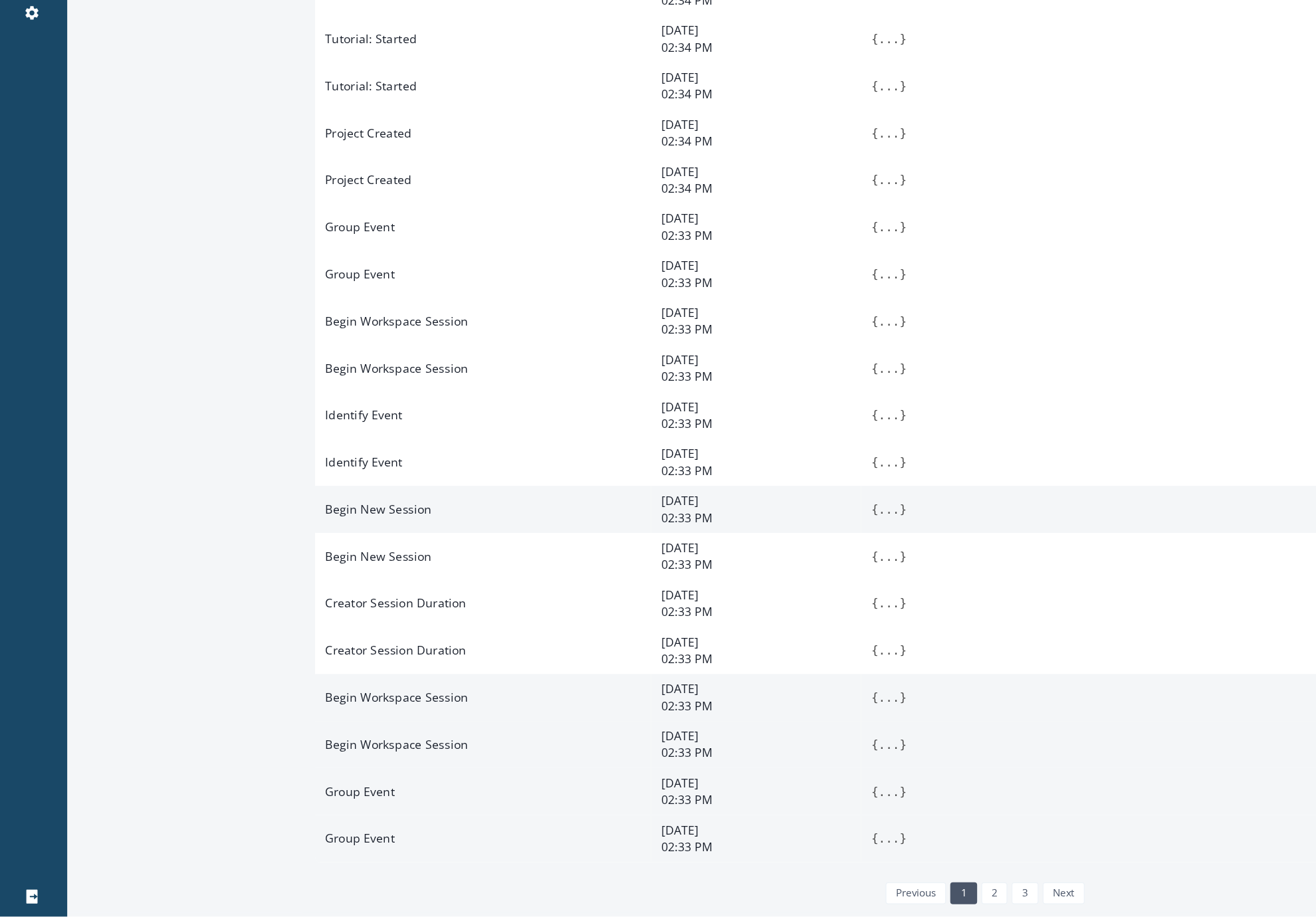
click at [653, 593] on button "..." at bounding box center [703, 594] width 17 height 13
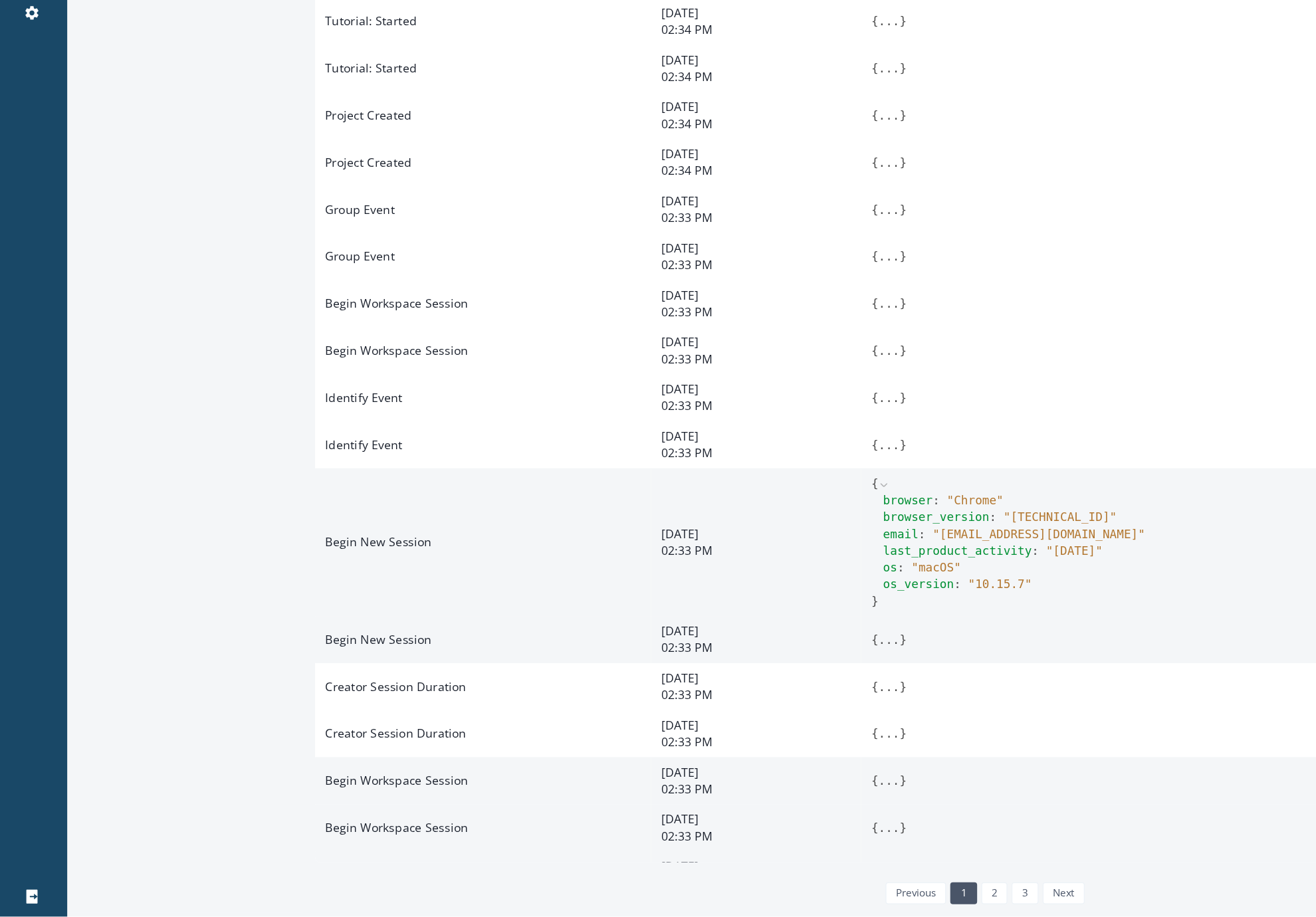
click at [653, 705] on button "..." at bounding box center [703, 698] width 17 height 13
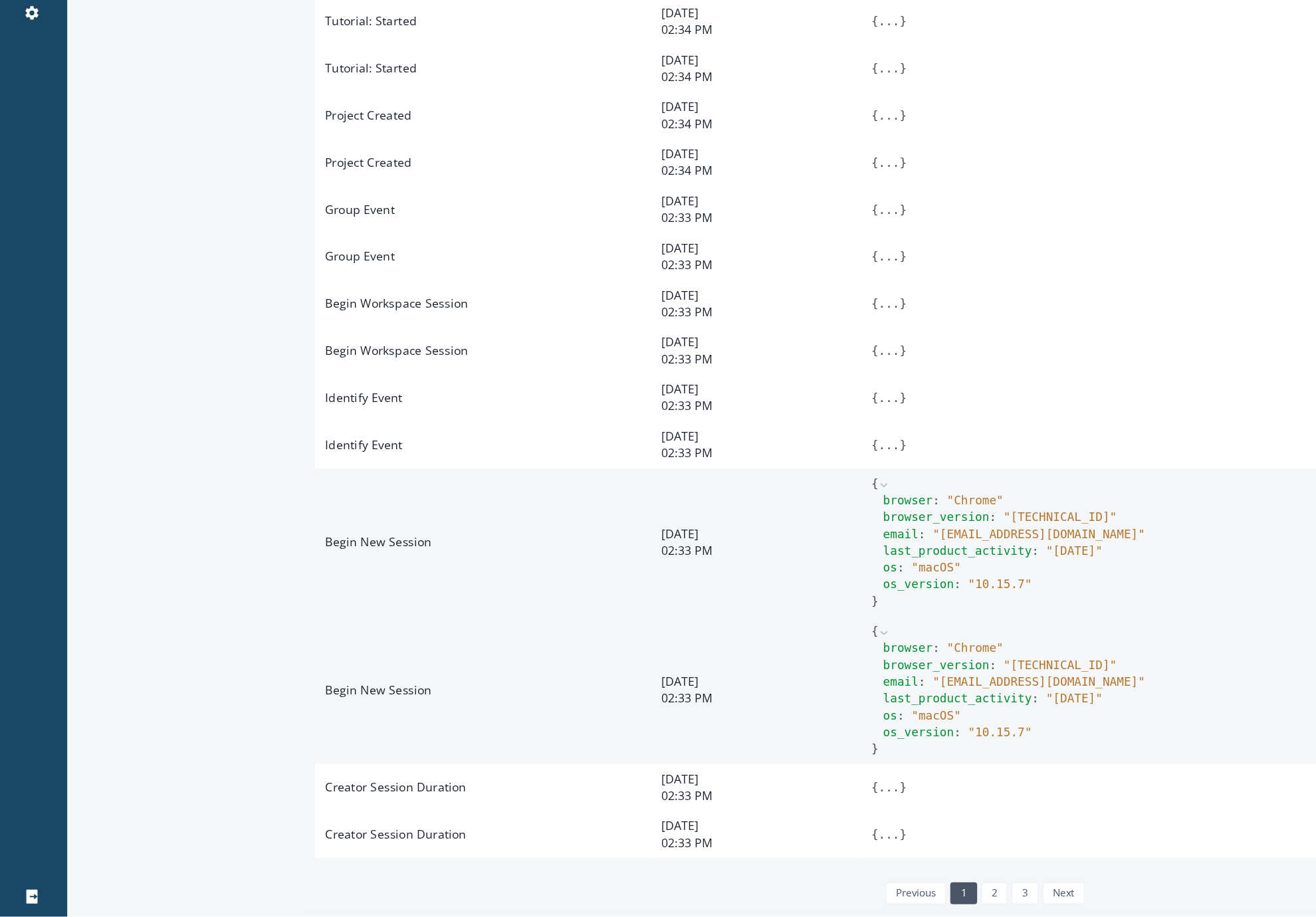
click at [653, 698] on icon at bounding box center [699, 693] width 9 height 9
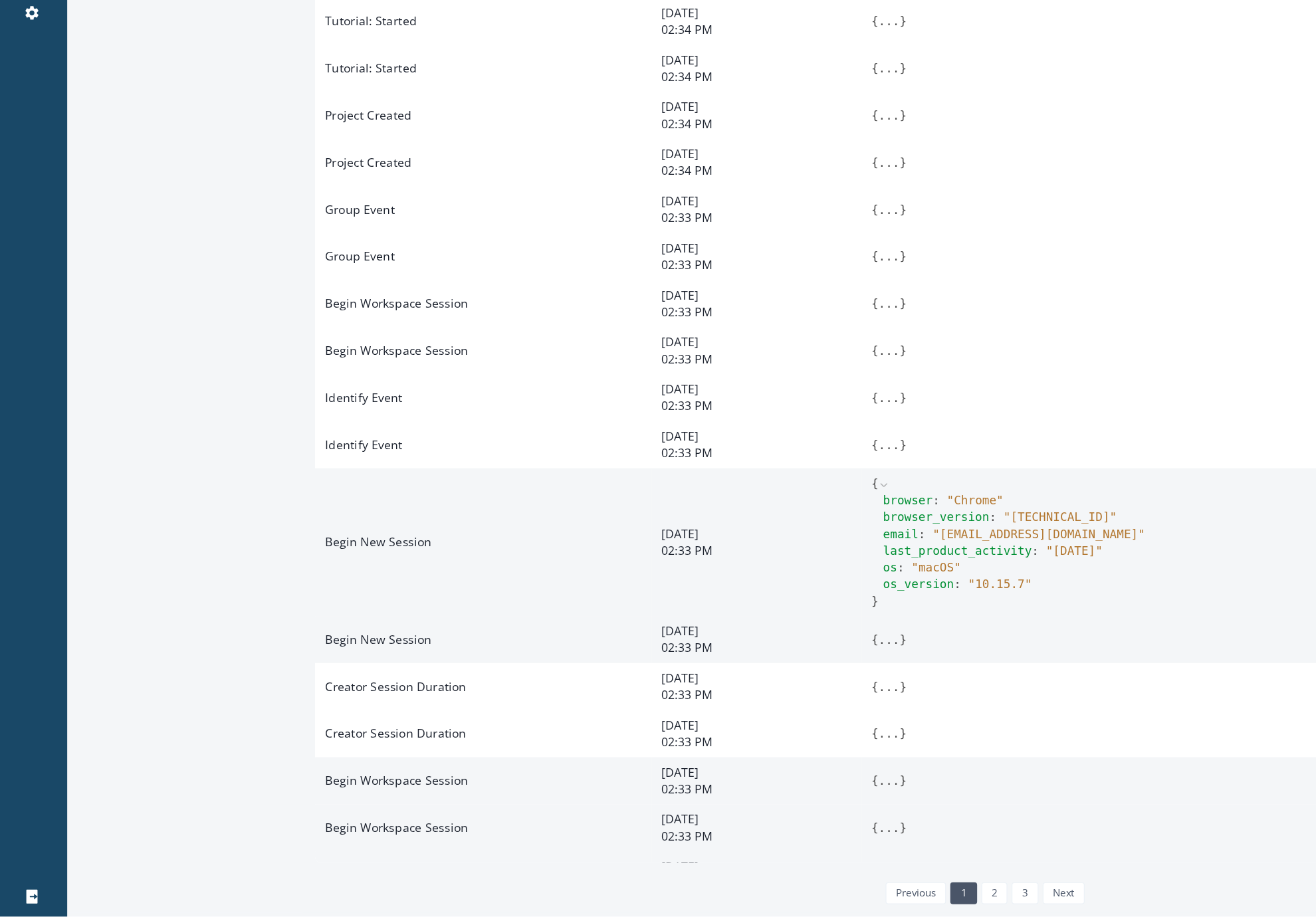
click at [653, 580] on icon at bounding box center [699, 576] width 9 height 9
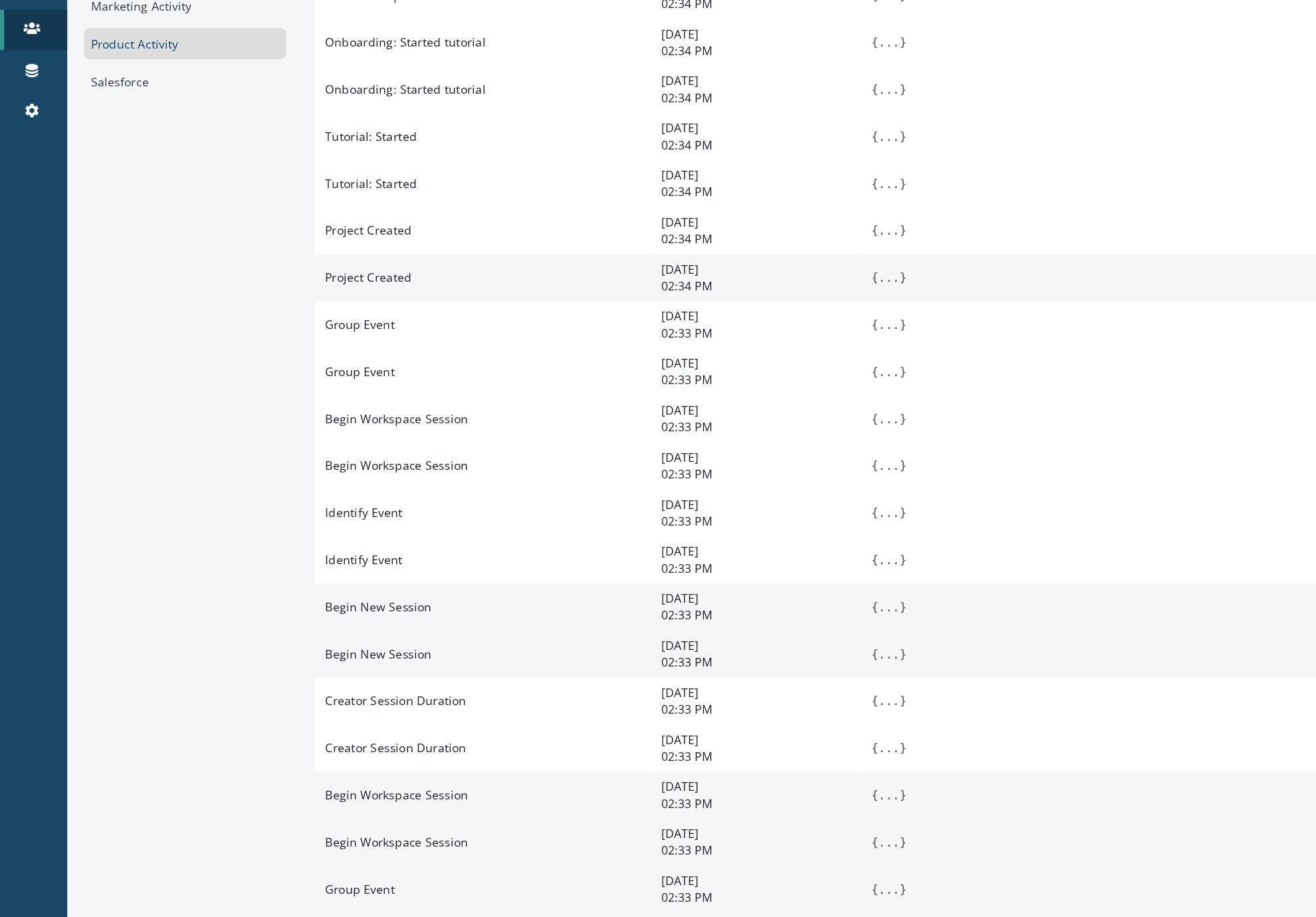
scroll to position [0, 0]
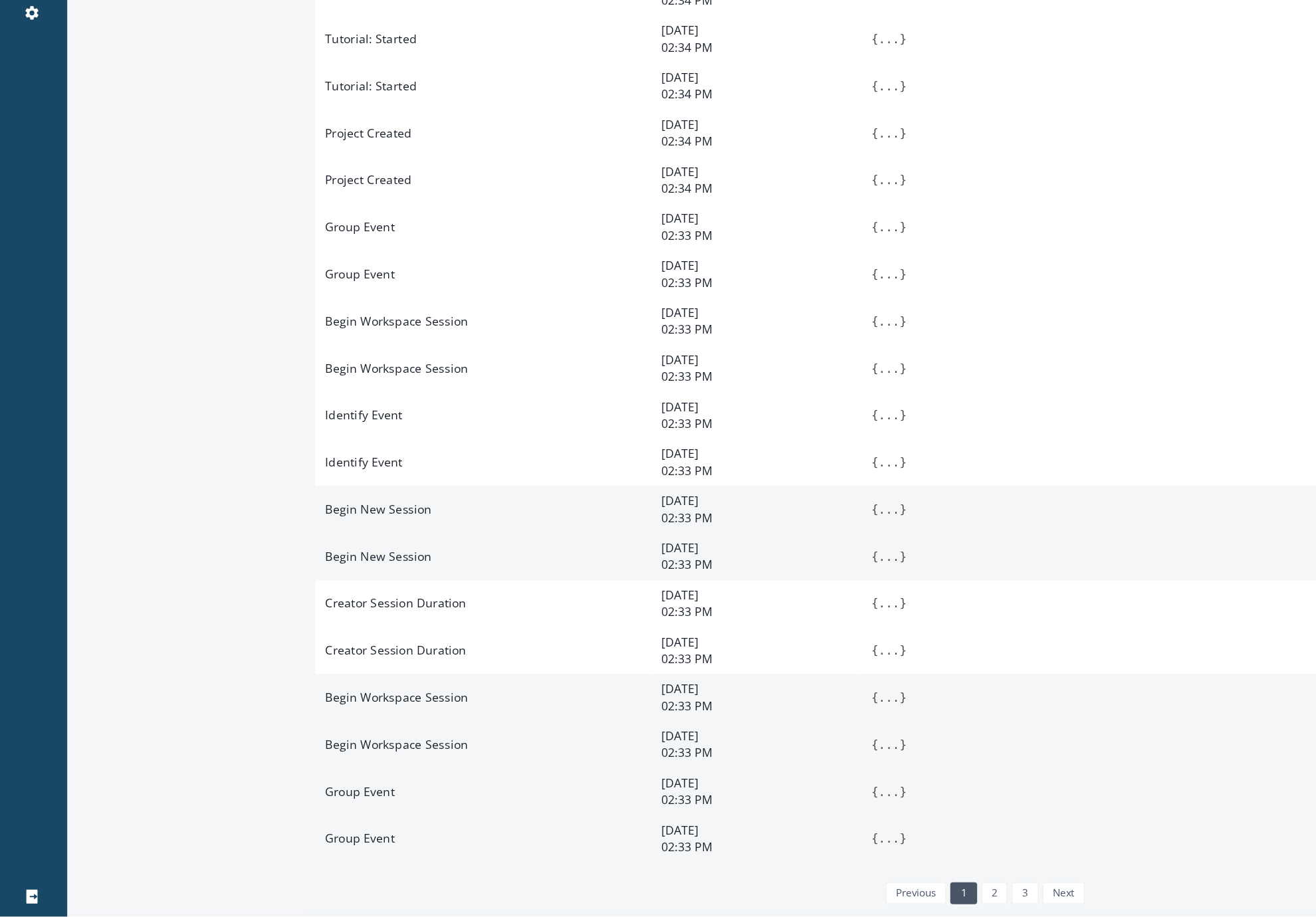
click at [653, 855] on button "..." at bounding box center [703, 855] width 17 height 13
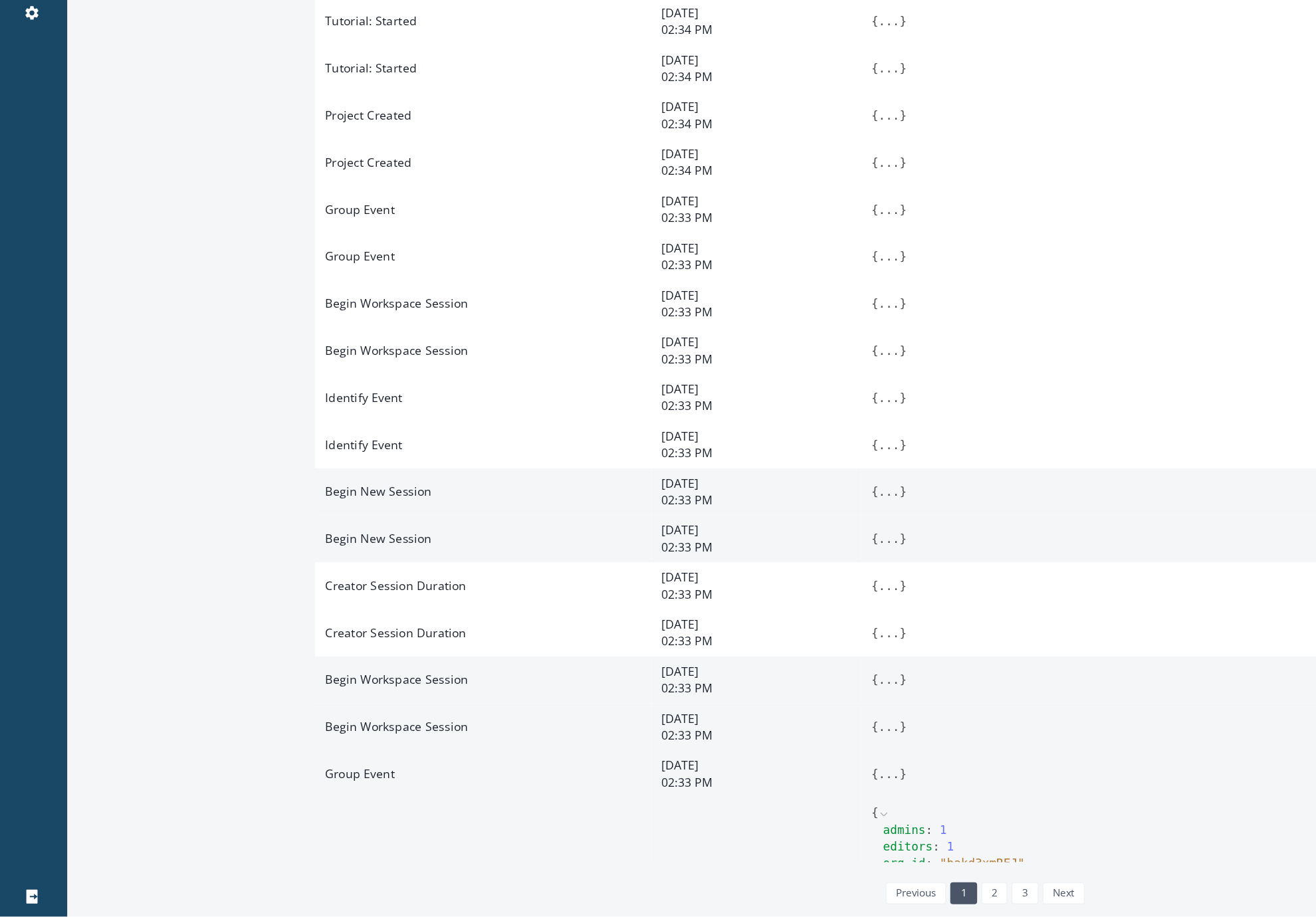
click at [653, 811] on button "..." at bounding box center [703, 803] width 17 height 13
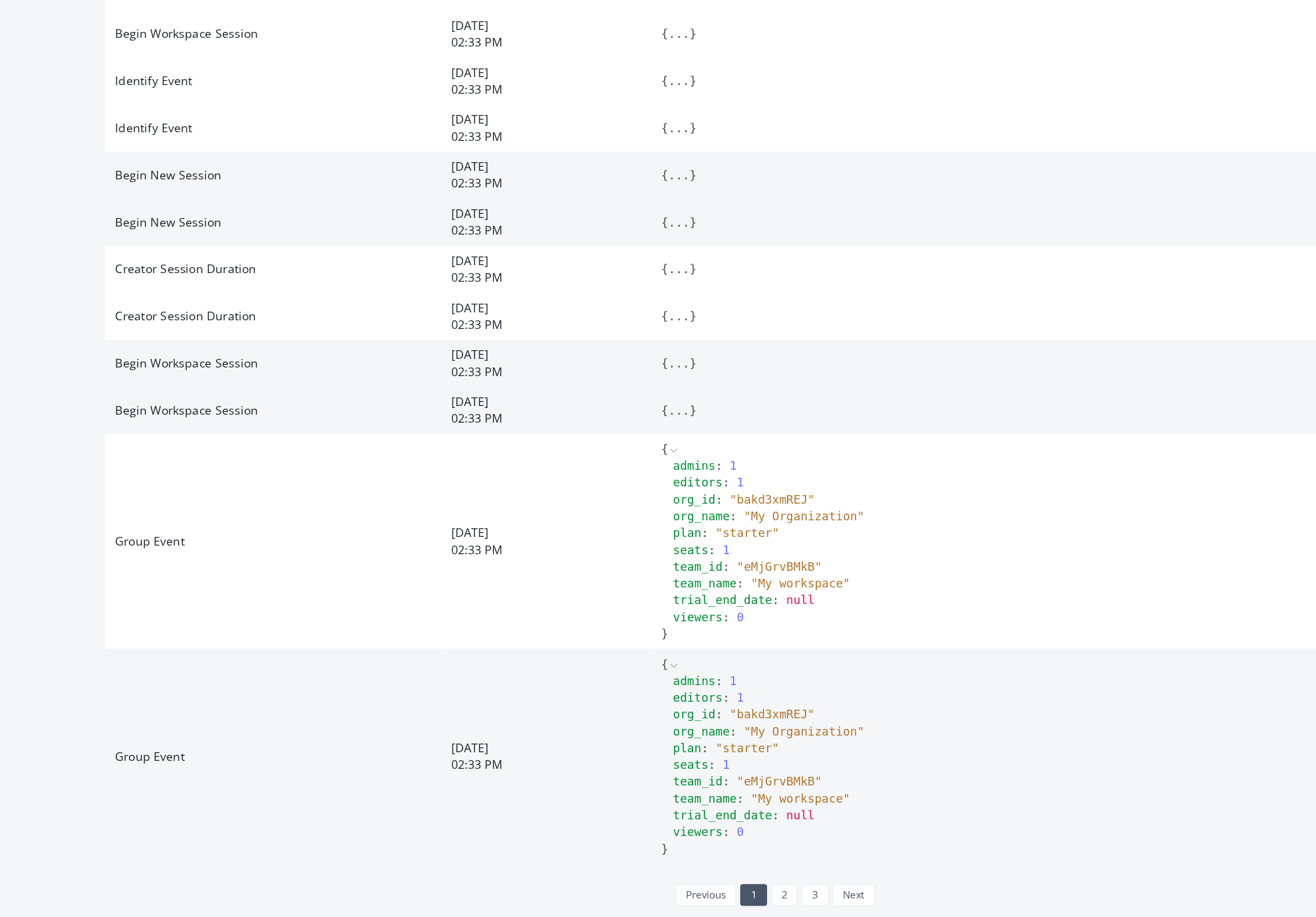
click at [653, 506] on td "{ ... }" at bounding box center [993, 515] width 625 height 37
click at [653, 507] on td "{ ... }" at bounding box center [993, 515] width 625 height 37
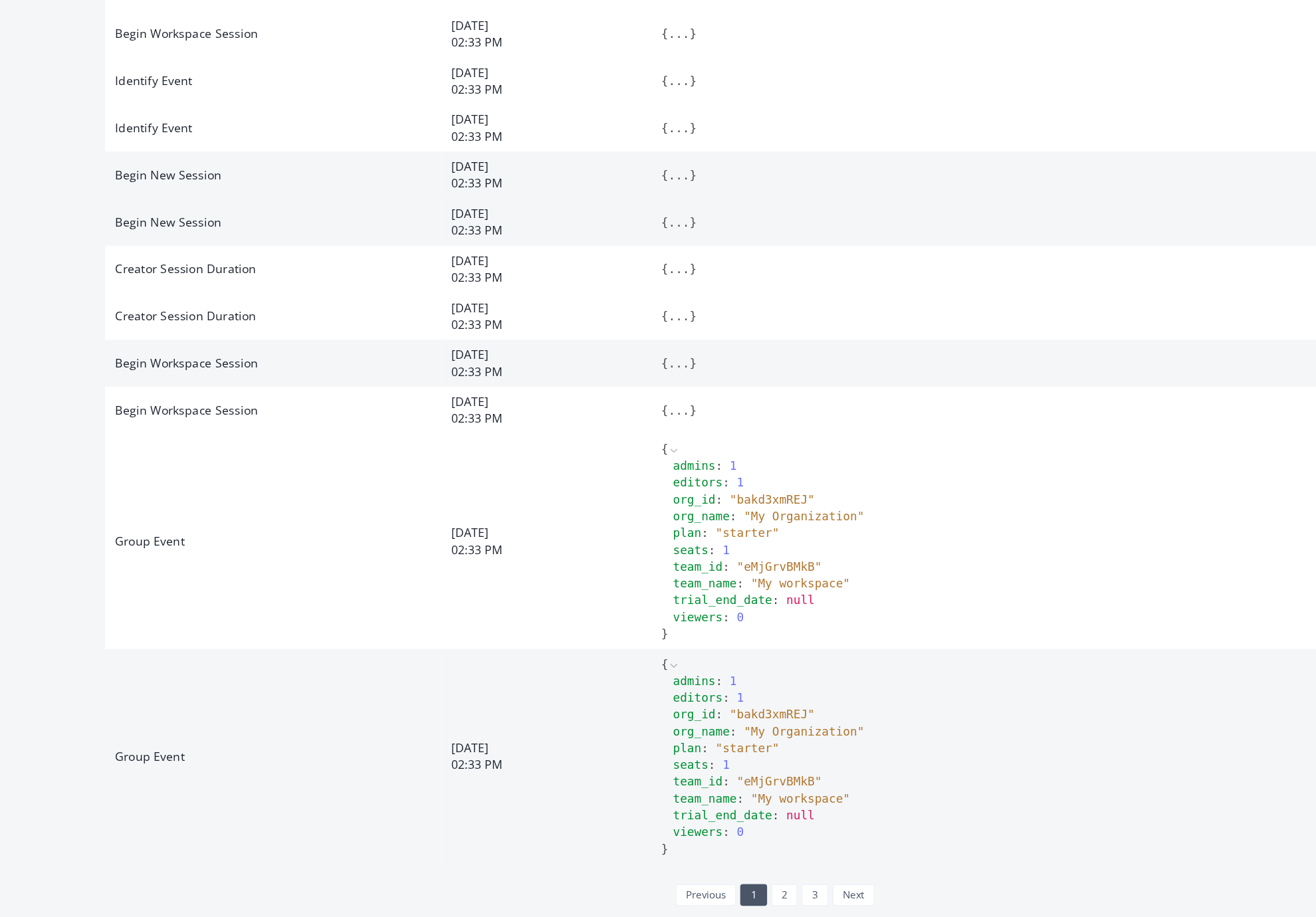
click at [653, 512] on button "..." at bounding box center [703, 515] width 17 height 13
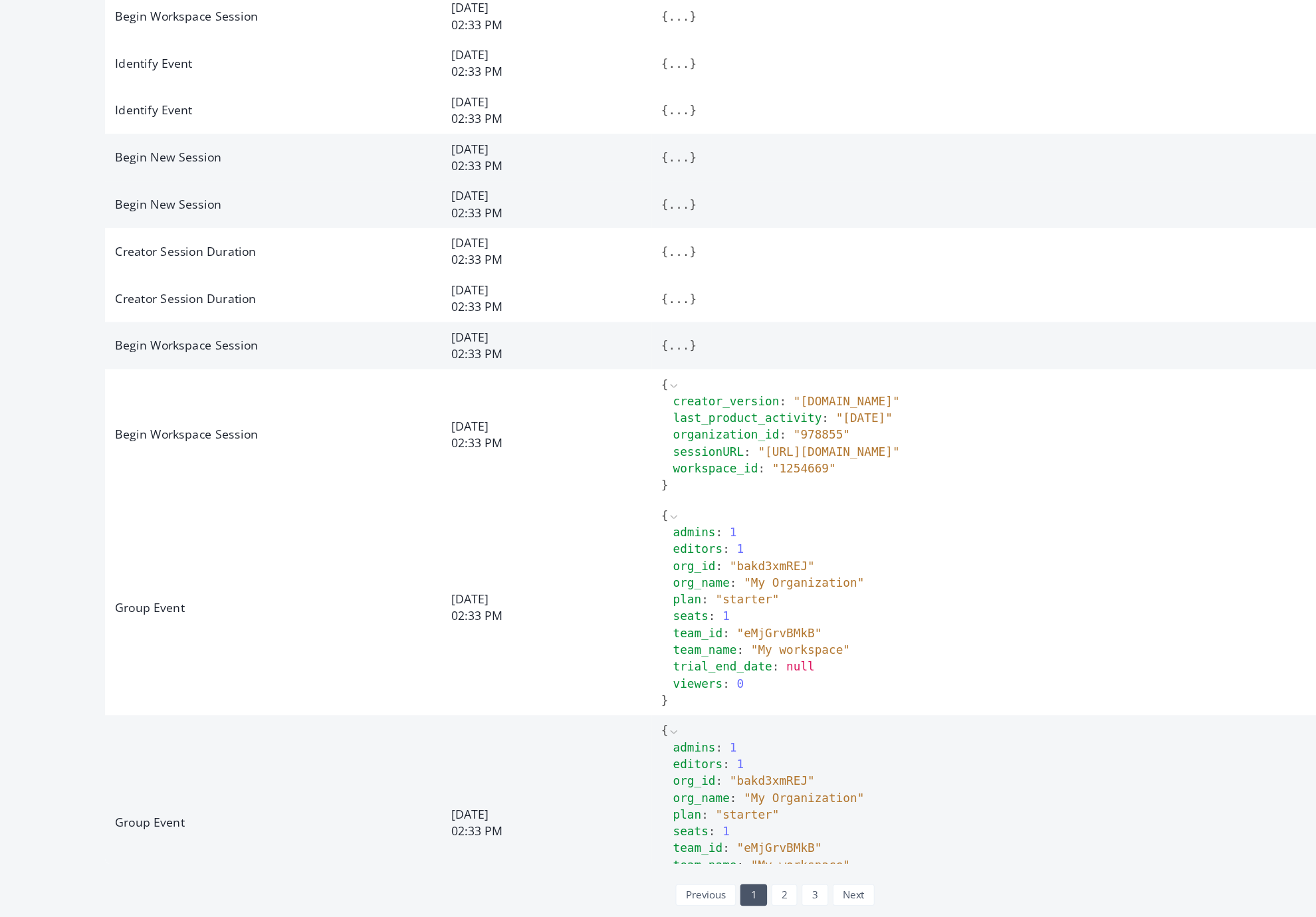
click at [653, 470] on button "..." at bounding box center [703, 464] width 17 height 13
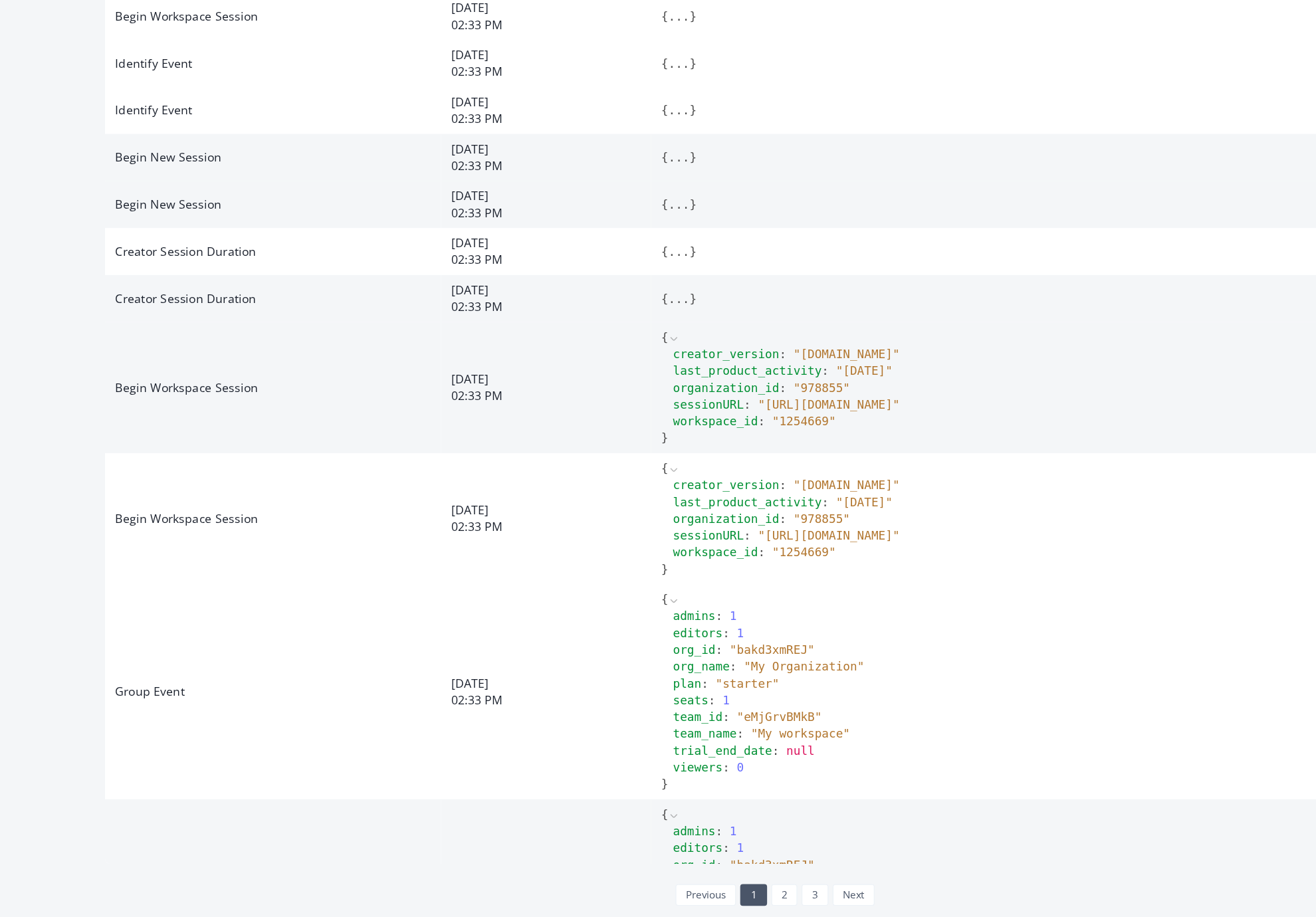
click at [653, 433] on button "..." at bounding box center [703, 426] width 17 height 13
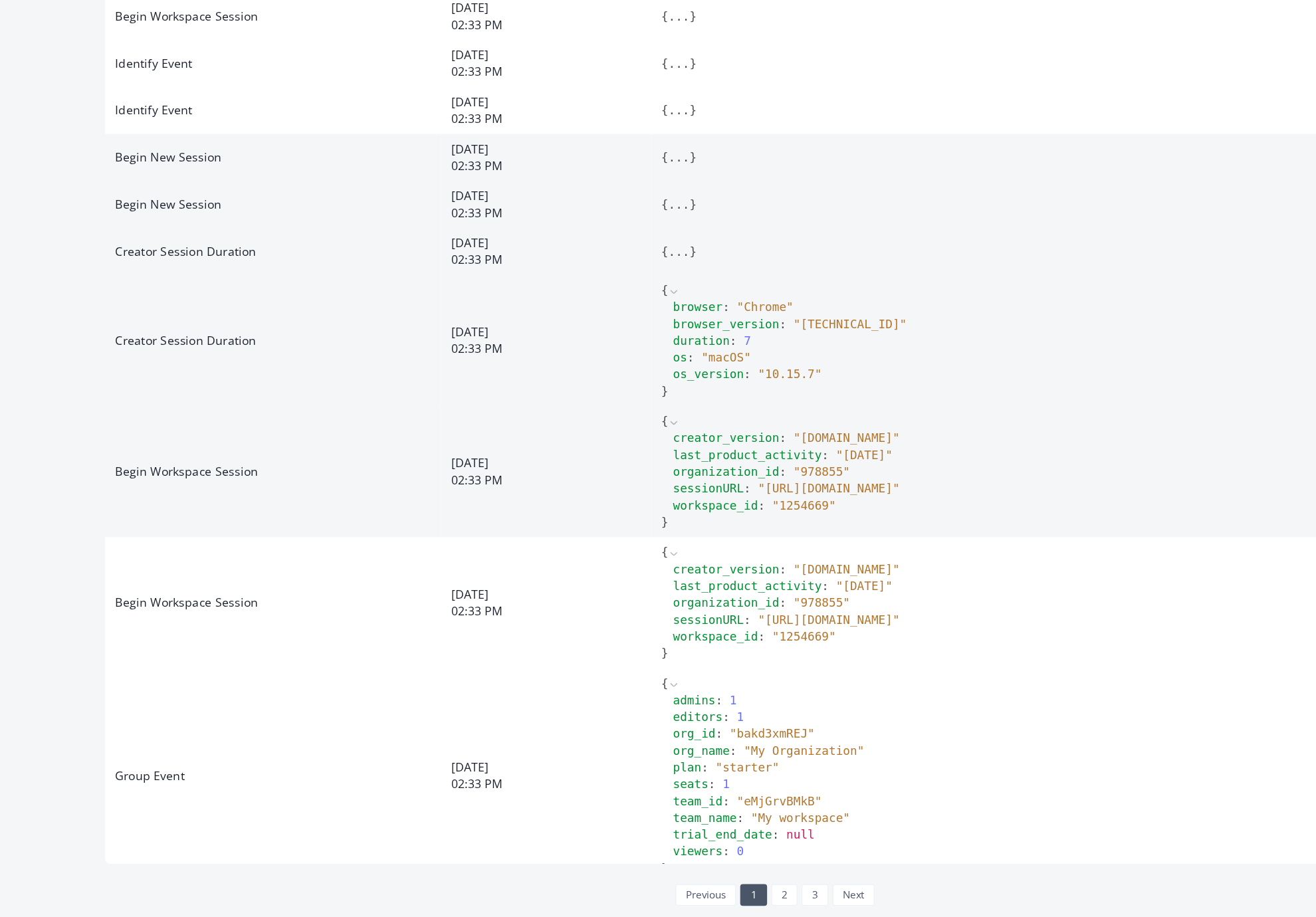
click at [653, 396] on button "..." at bounding box center [703, 389] width 17 height 13
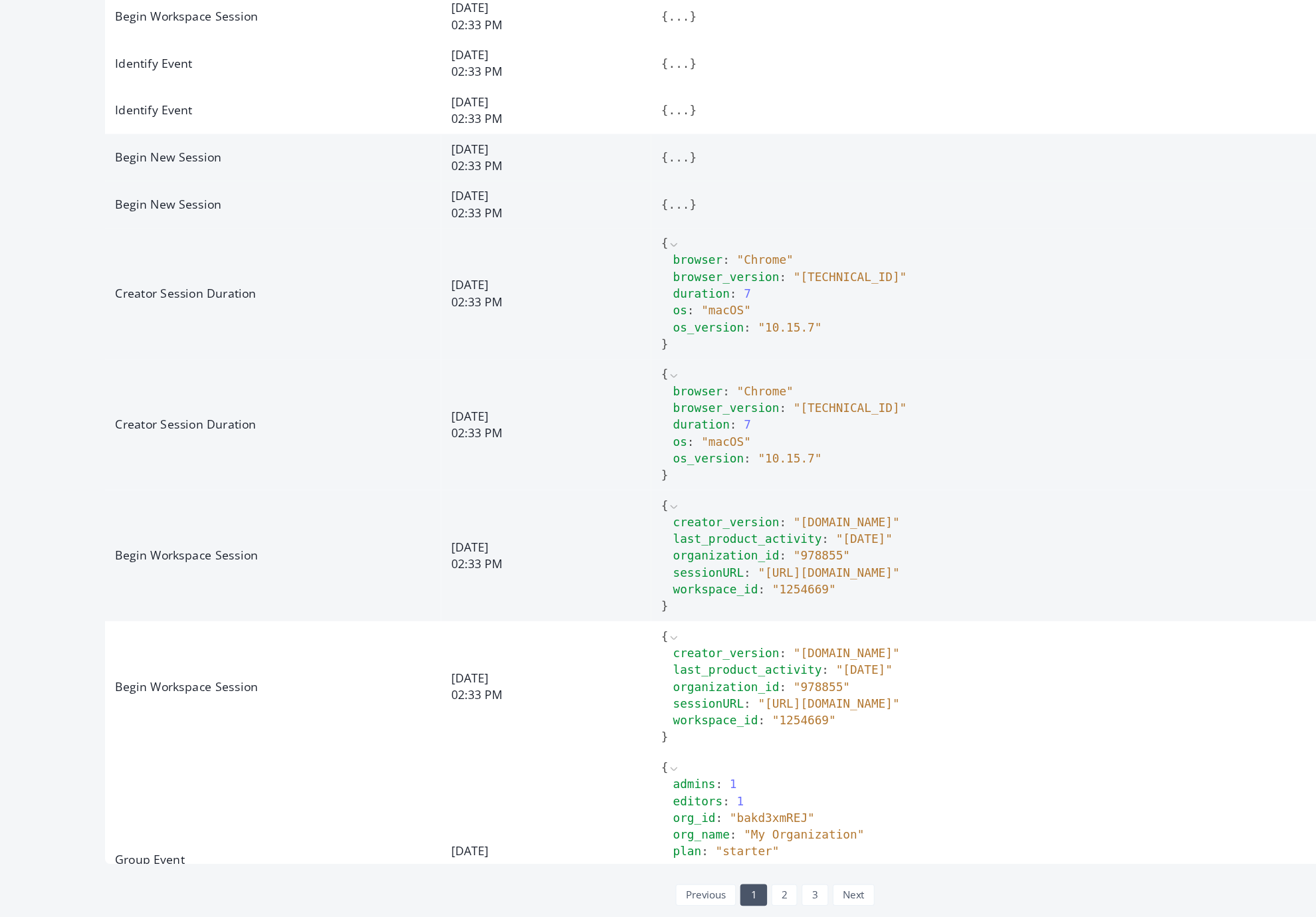
click at [653, 359] on button "..." at bounding box center [703, 352] width 17 height 13
